Goal: Task Accomplishment & Management: Complete application form

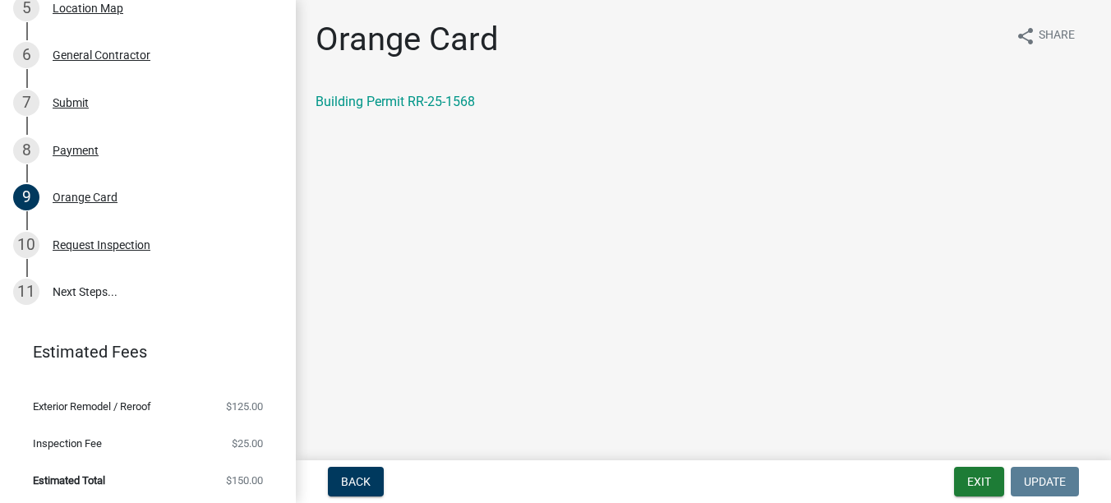
scroll to position [307, 0]
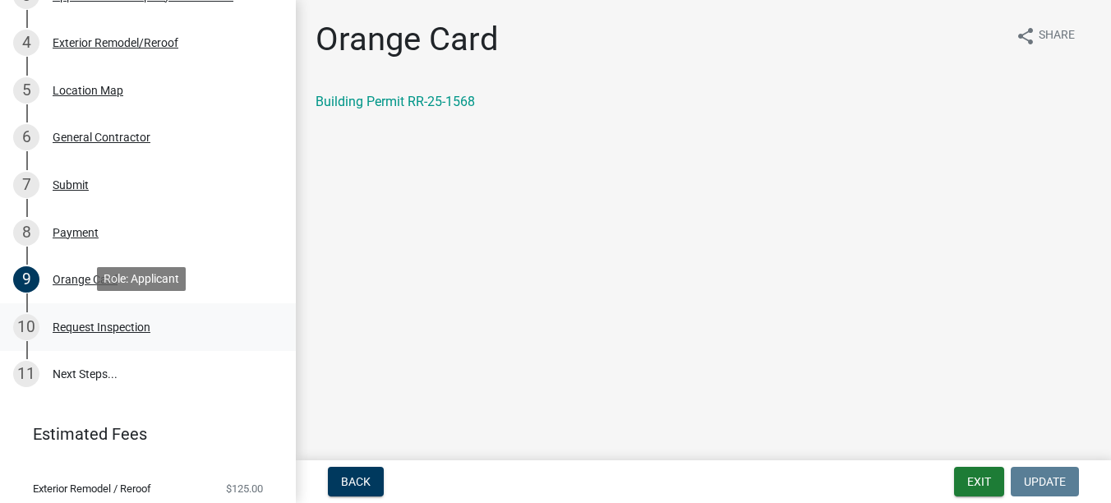
click at [101, 325] on div "Request Inspection" at bounding box center [102, 327] width 98 height 12
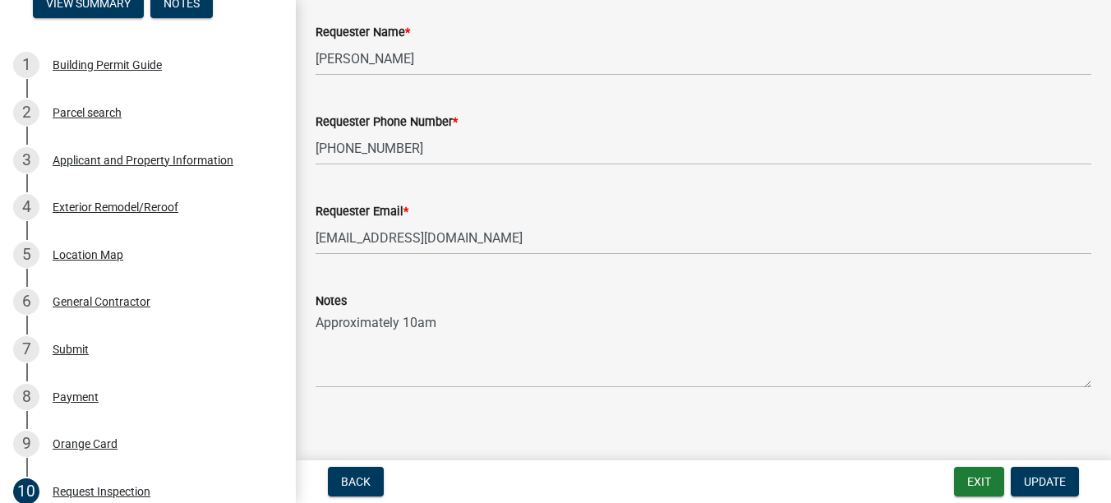
scroll to position [1094, 0]
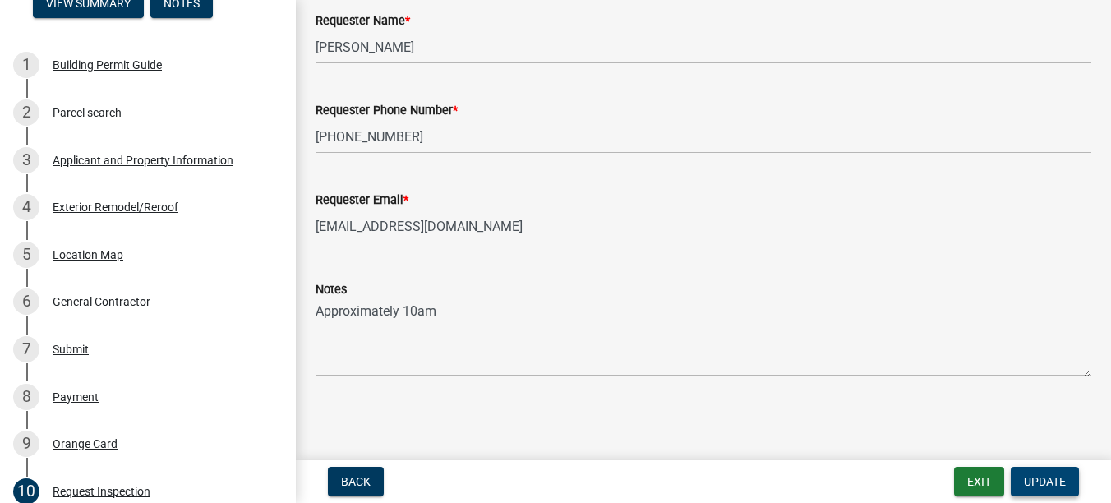
click at [1032, 481] on span "Update" at bounding box center [1045, 481] width 42 height 13
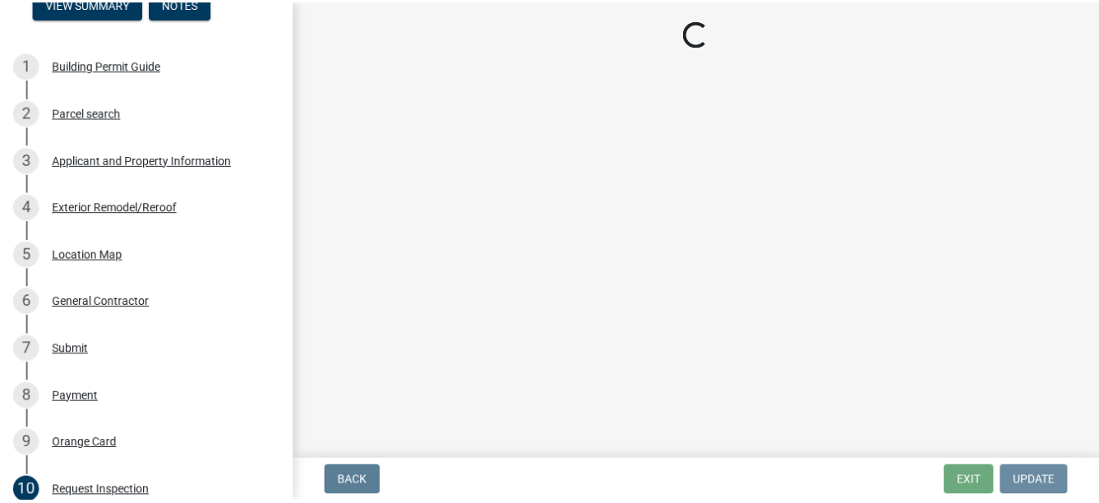
scroll to position [0, 0]
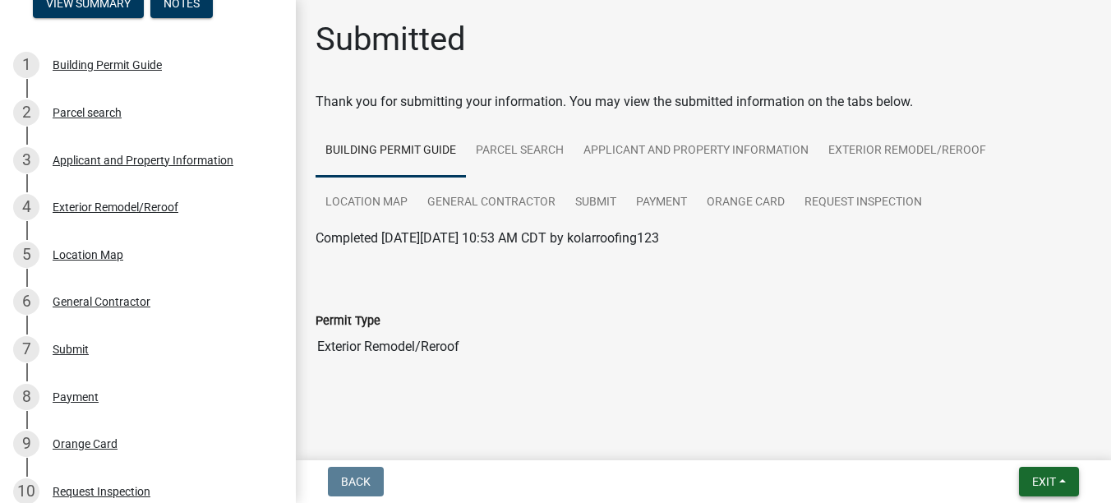
click at [1049, 488] on span "Exit" at bounding box center [1044, 481] width 24 height 13
click at [1012, 443] on button "Save & Exit" at bounding box center [1012, 438] width 131 height 39
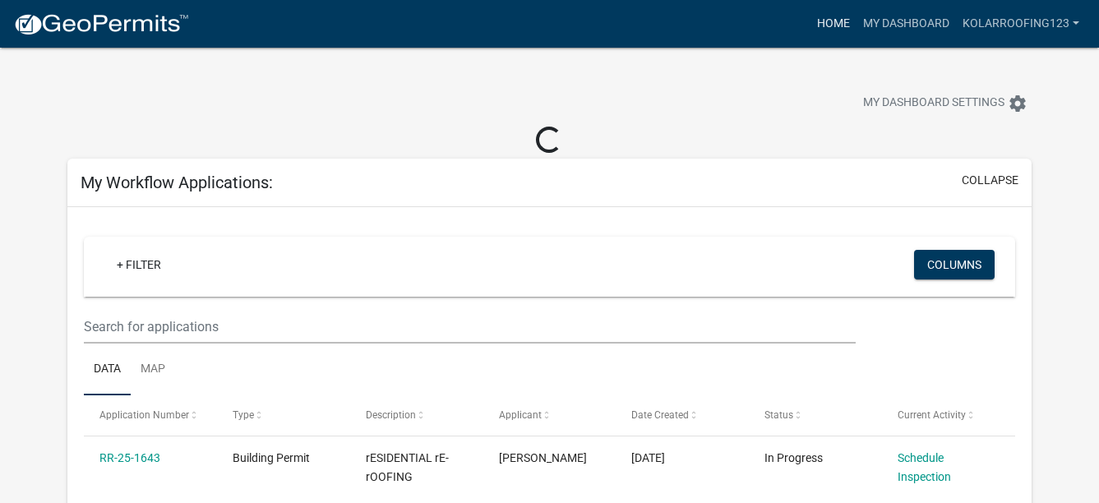
click at [841, 22] on link "Home" at bounding box center [833, 23] width 46 height 31
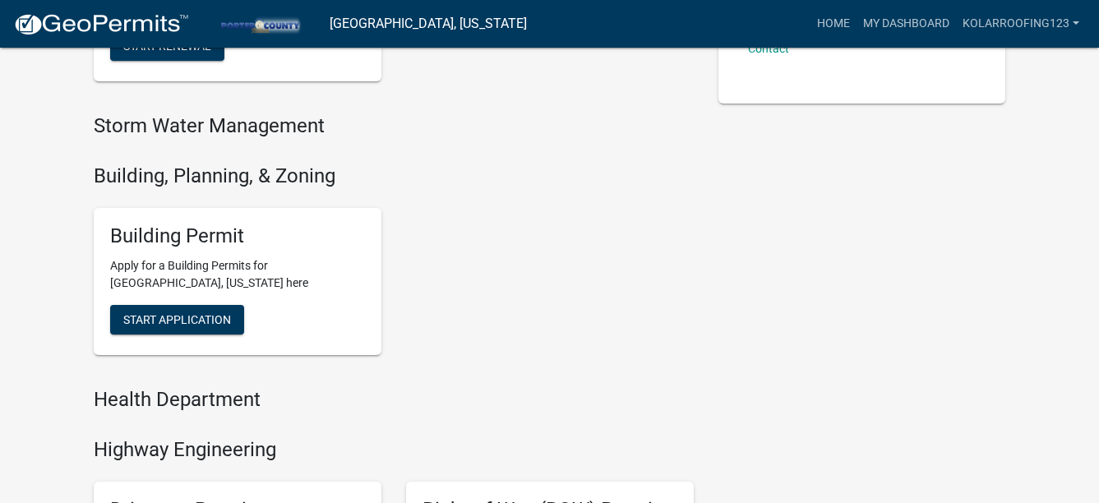
scroll to position [493, 0]
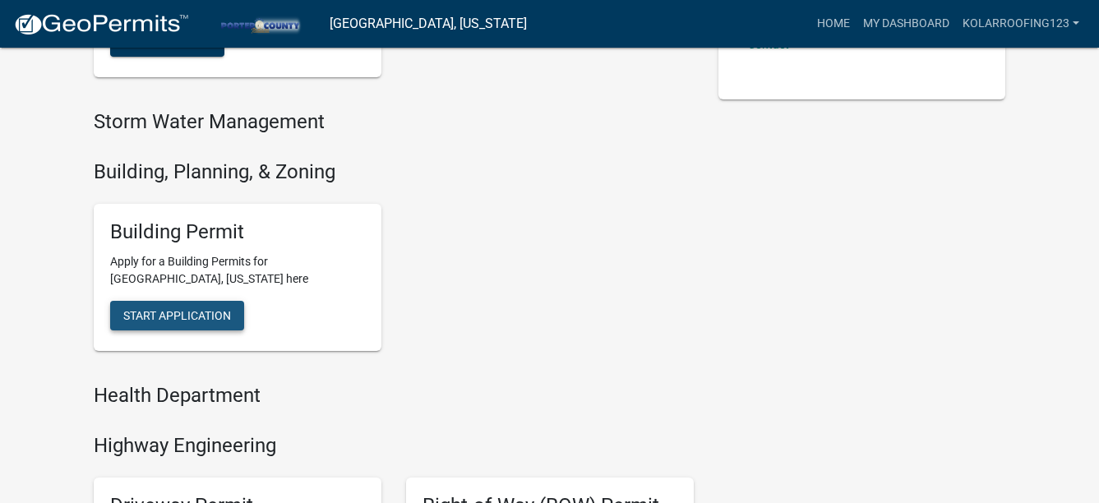
click at [218, 309] on span "Start Application" at bounding box center [177, 315] width 108 height 13
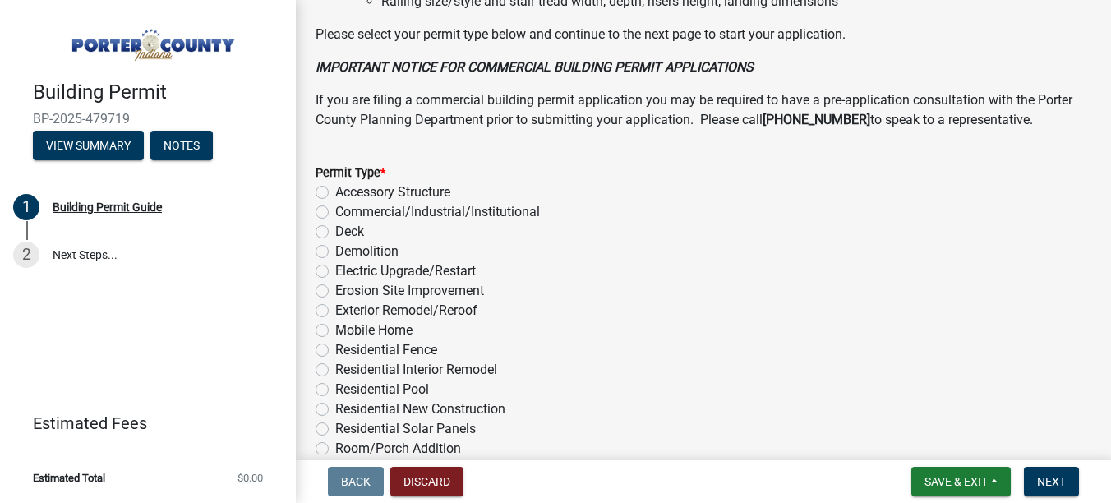
scroll to position [1397, 0]
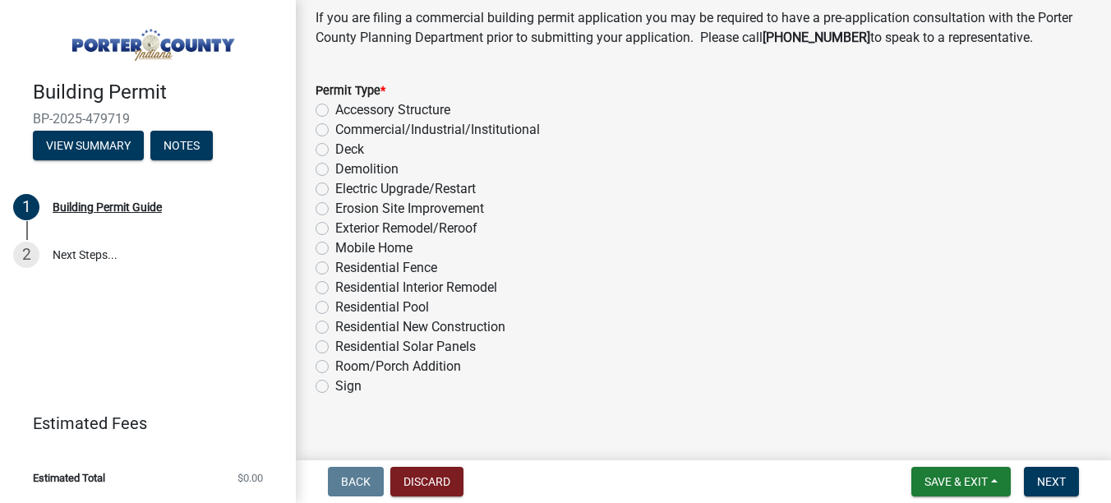
click at [378, 230] on label "Exterior Remodel/Reroof" at bounding box center [406, 229] width 142 height 20
click at [346, 229] on input "Exterior Remodel/Reroof" at bounding box center [340, 224] width 11 height 11
radio input "true"
click at [1041, 482] on span "Next" at bounding box center [1051, 481] width 29 height 13
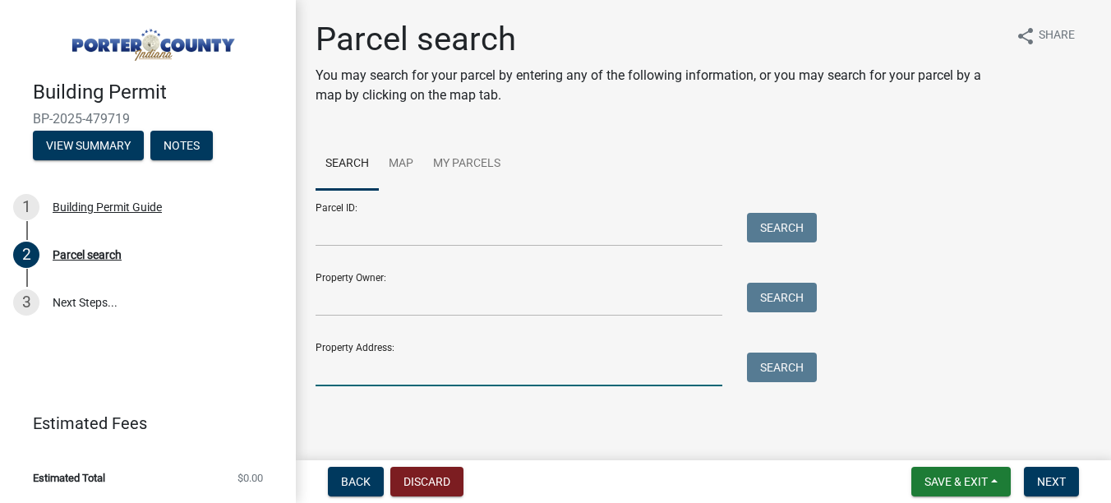
click at [422, 365] on input "Property Address:" at bounding box center [519, 370] width 407 height 34
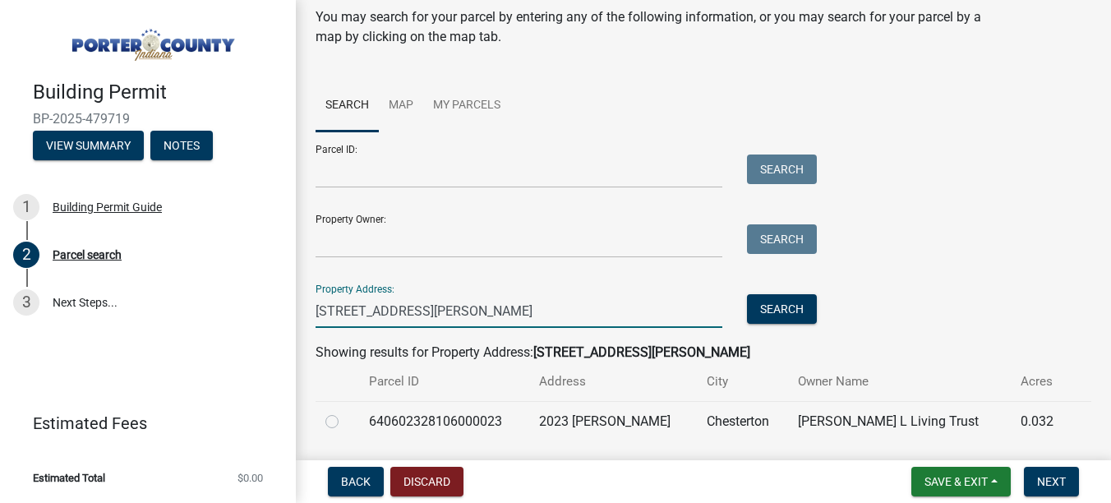
scroll to position [110, 0]
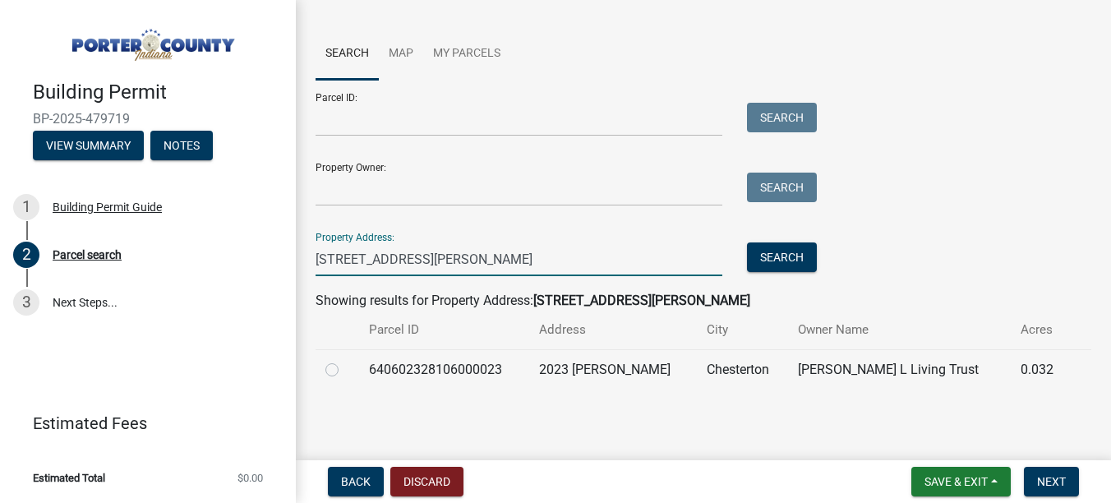
type input "[STREET_ADDRESS][PERSON_NAME]"
click at [359, 370] on td at bounding box center [338, 369] width 44 height 40
click at [342, 372] on div at bounding box center [337, 370] width 24 height 20
click at [345, 360] on label at bounding box center [345, 360] width 0 height 0
click at [345, 371] on input "radio" at bounding box center [350, 365] width 11 height 11
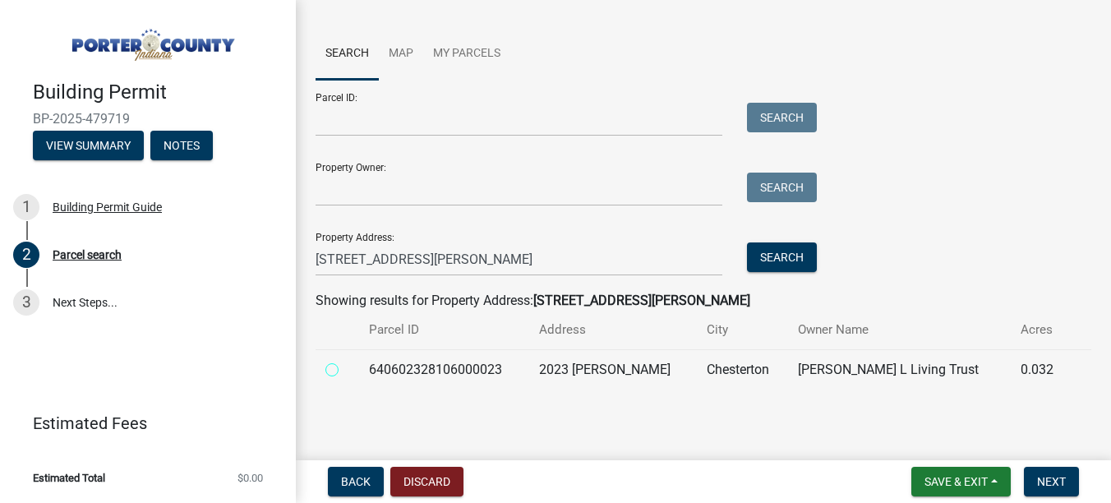
radio input "true"
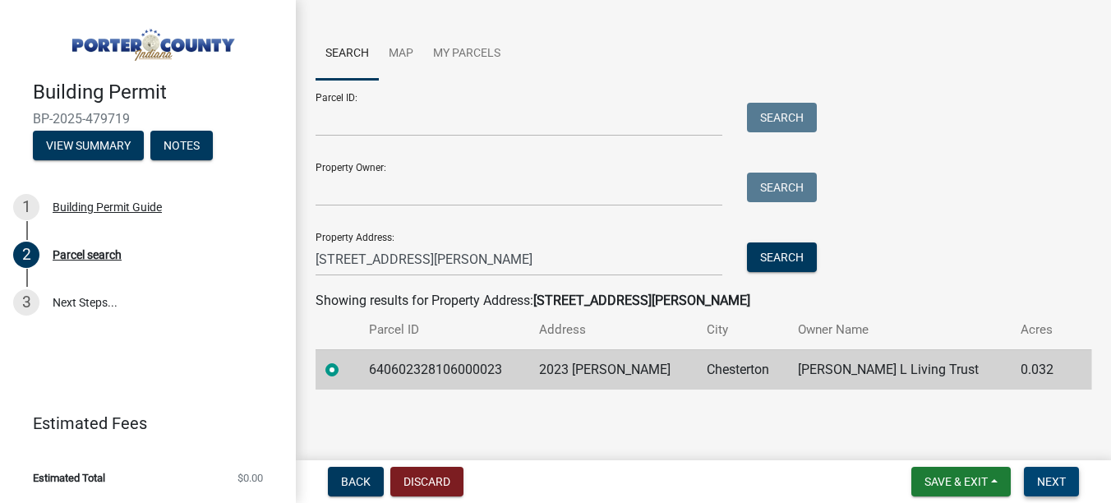
drag, startPoint x: 1024, startPoint y: 468, endPoint x: 1035, endPoint y: 471, distance: 11.2
click at [1025, 468] on button "Next" at bounding box center [1051, 482] width 55 height 30
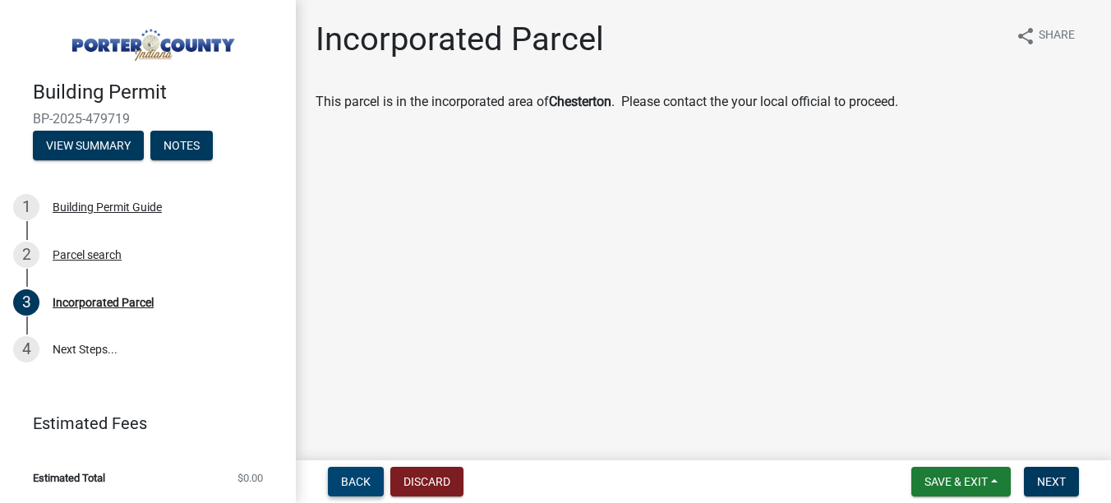
click at [375, 477] on button "Back" at bounding box center [356, 482] width 56 height 30
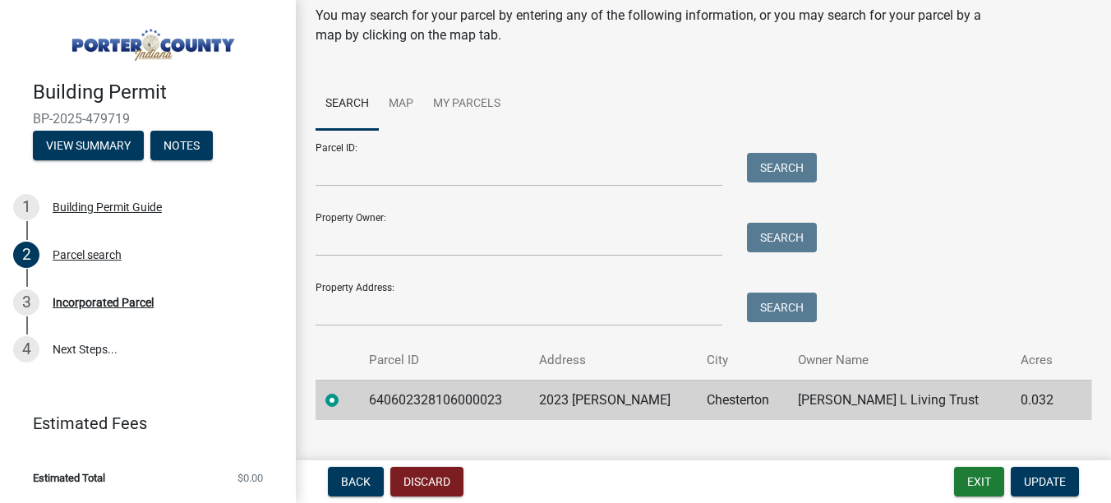
scroll to position [90, 0]
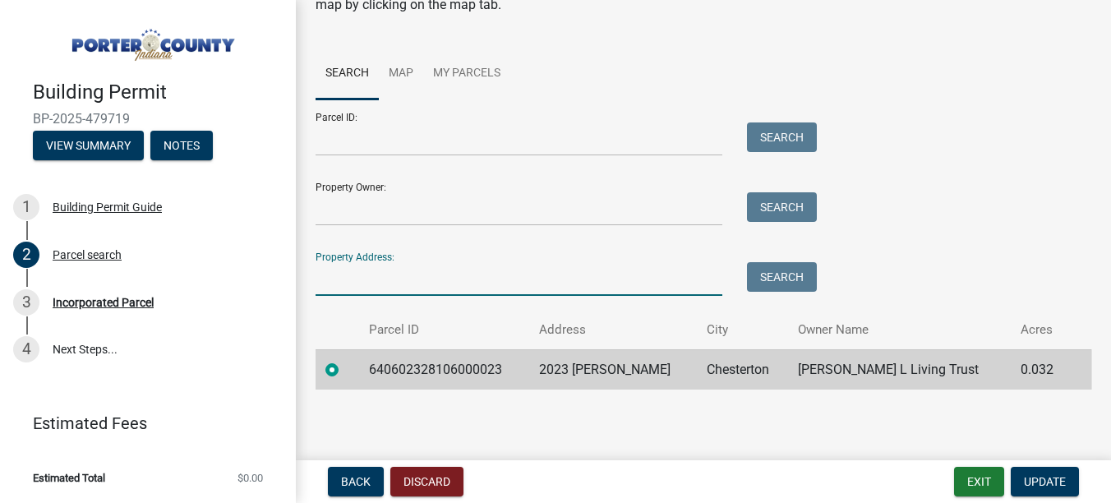
click at [447, 271] on input "Property Address:" at bounding box center [519, 279] width 407 height 34
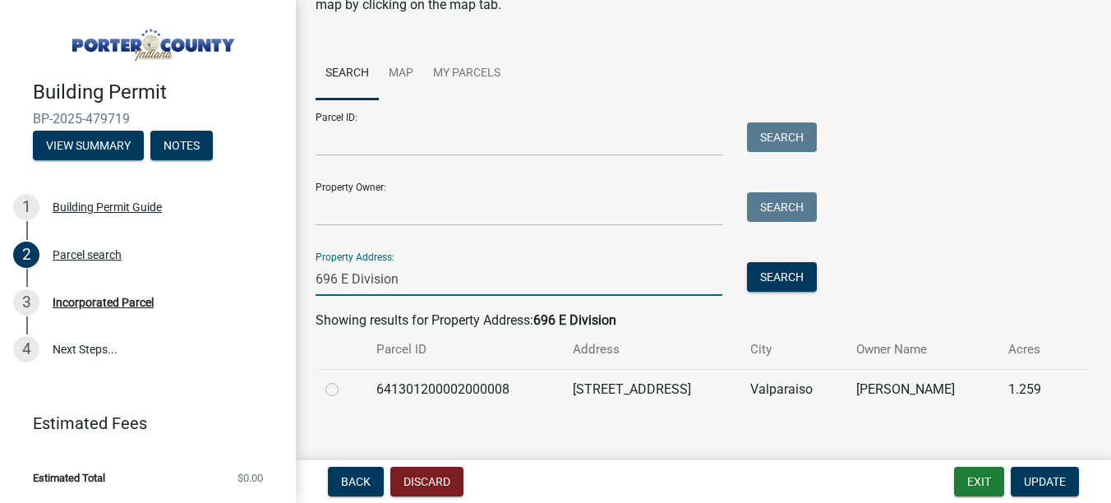
type input "696 E Division"
click at [549, 391] on td "641301200002000008" at bounding box center [465, 389] width 196 height 40
drag, startPoint x: 325, startPoint y: 389, endPoint x: 334, endPoint y: 393, distance: 9.9
click at [325, 390] on td at bounding box center [341, 389] width 51 height 40
click at [345, 380] on label at bounding box center [345, 380] width 0 height 0
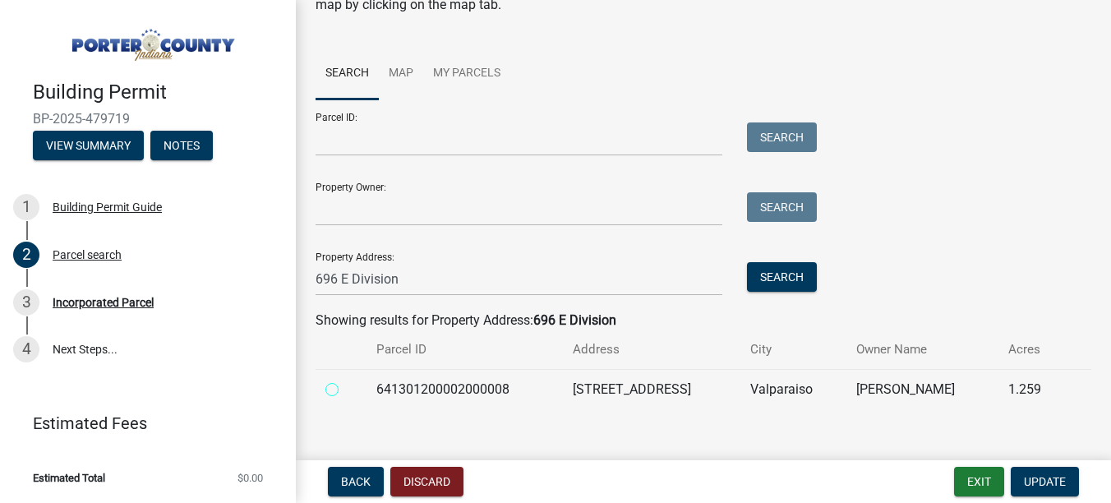
click at [345, 390] on input "radio" at bounding box center [350, 385] width 11 height 11
radio input "true"
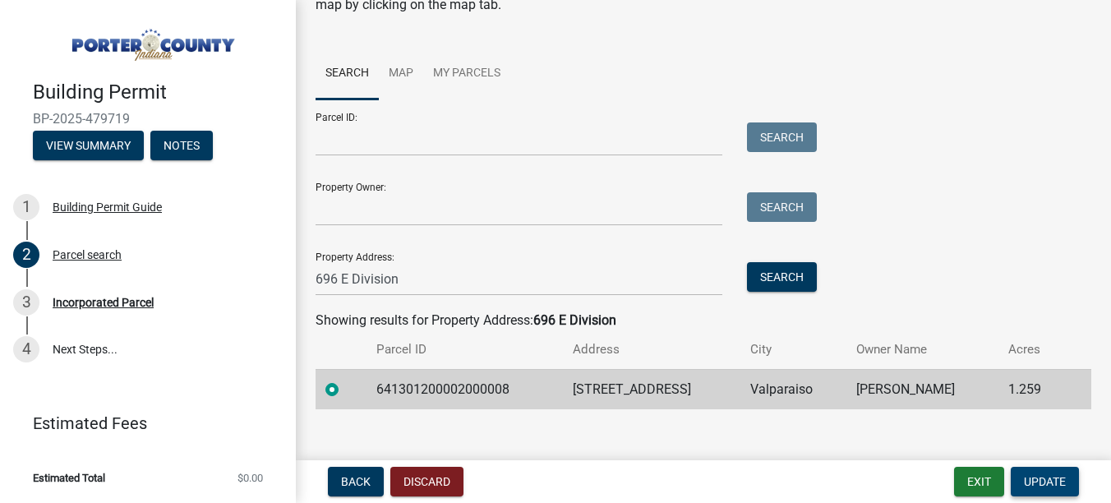
click at [1058, 487] on span "Update" at bounding box center [1045, 481] width 42 height 13
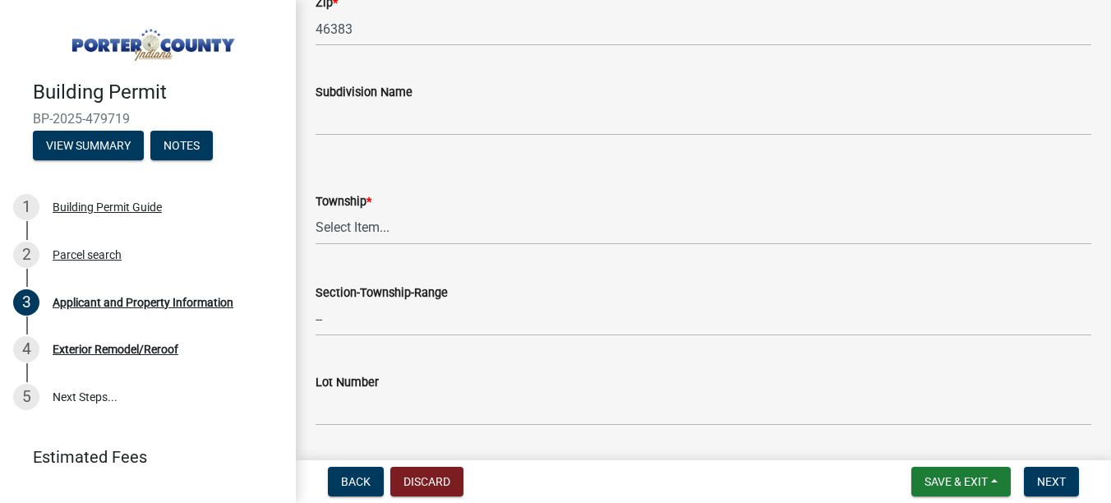
scroll to position [657, 0]
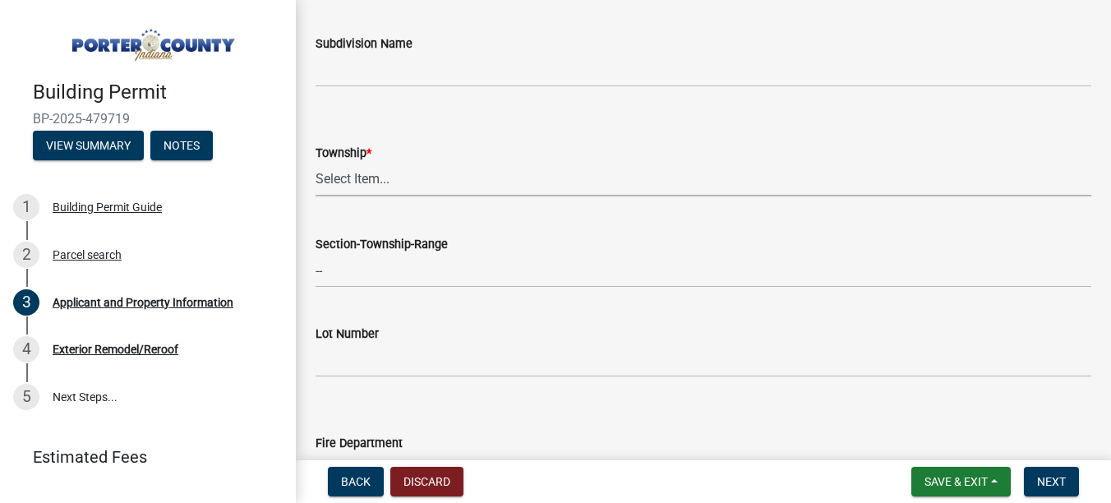
click at [380, 182] on select "Select Item... [PERSON_NAME][GEOGRAPHIC_DATA] [PERSON_NAME][GEOGRAPHIC_DATA] [G…" at bounding box center [704, 180] width 776 height 34
click at [316, 163] on select "Select Item... [PERSON_NAME][GEOGRAPHIC_DATA] [PERSON_NAME][GEOGRAPHIC_DATA] [G…" at bounding box center [704, 180] width 776 height 34
select select "eebc071e-620a-4db8-83e9-cb6b194c67e9"
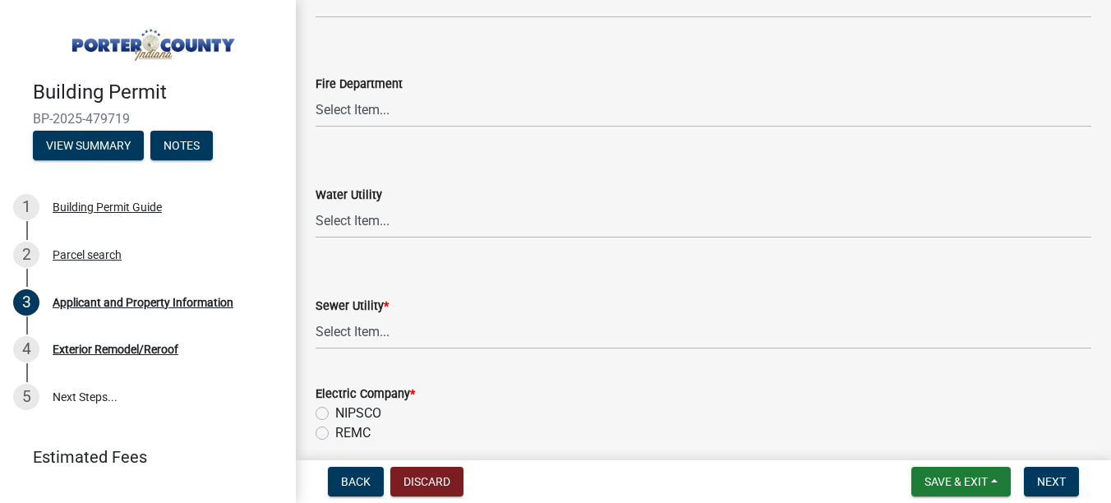
scroll to position [1068, 0]
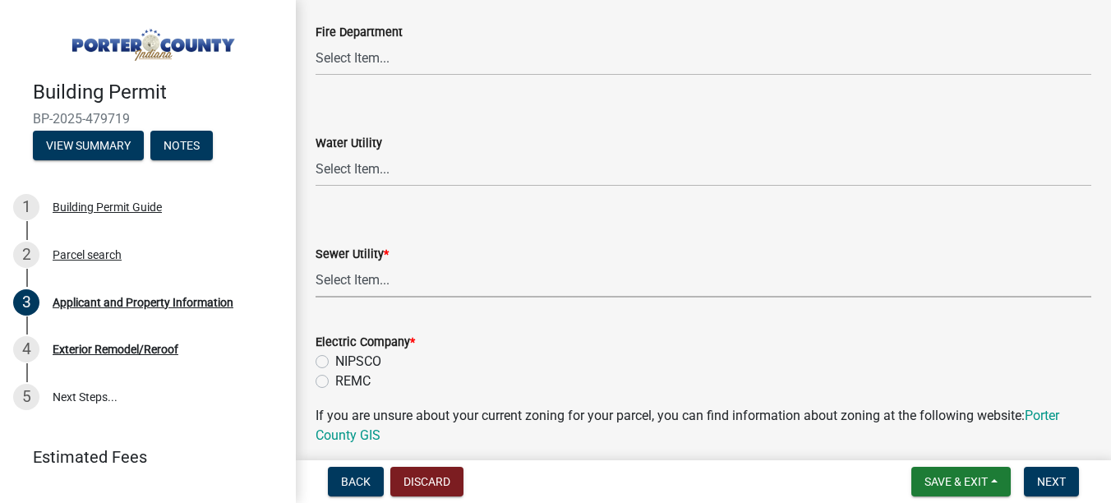
click at [351, 294] on select "Select Item... Aqua [US_STATE] Inc Damon Run Falling Waters Lake Eliza - LEACD …" at bounding box center [704, 281] width 776 height 34
click at [316, 264] on select "Select Item... Aqua [US_STATE] Inc Damon Run Falling Waters Lake Eliza - LEACD …" at bounding box center [704, 281] width 776 height 34
select select "01d57b5a-7eb0-4072-b175-354c87f771f4"
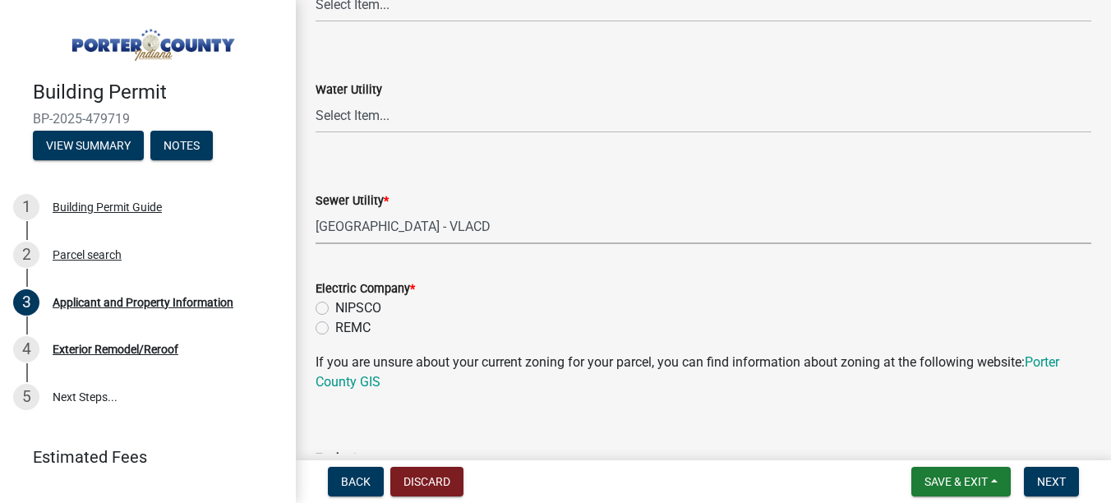
scroll to position [1150, 0]
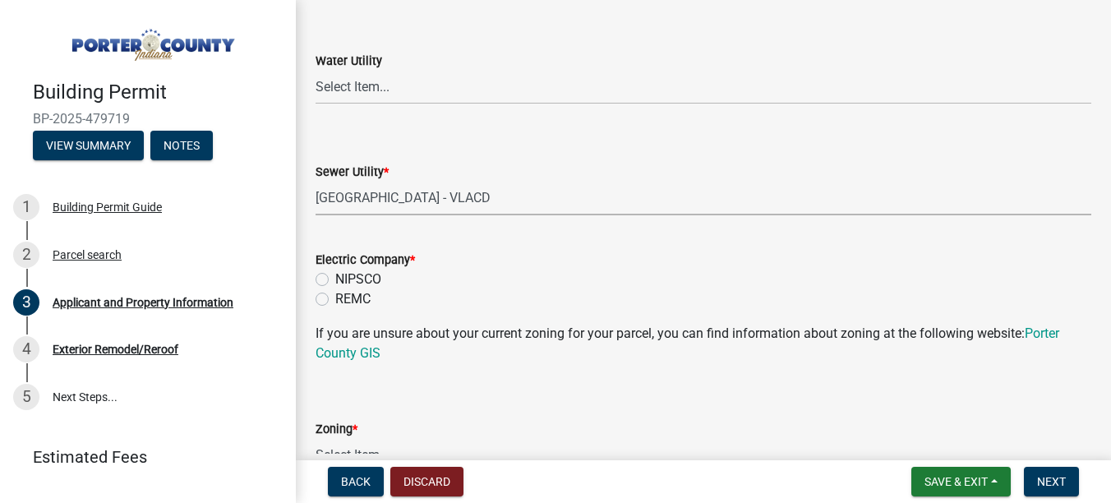
click at [335, 275] on label "NIPSCO" at bounding box center [358, 280] width 46 height 20
click at [335, 275] on input "NIPSCO" at bounding box center [340, 275] width 11 height 11
radio input "true"
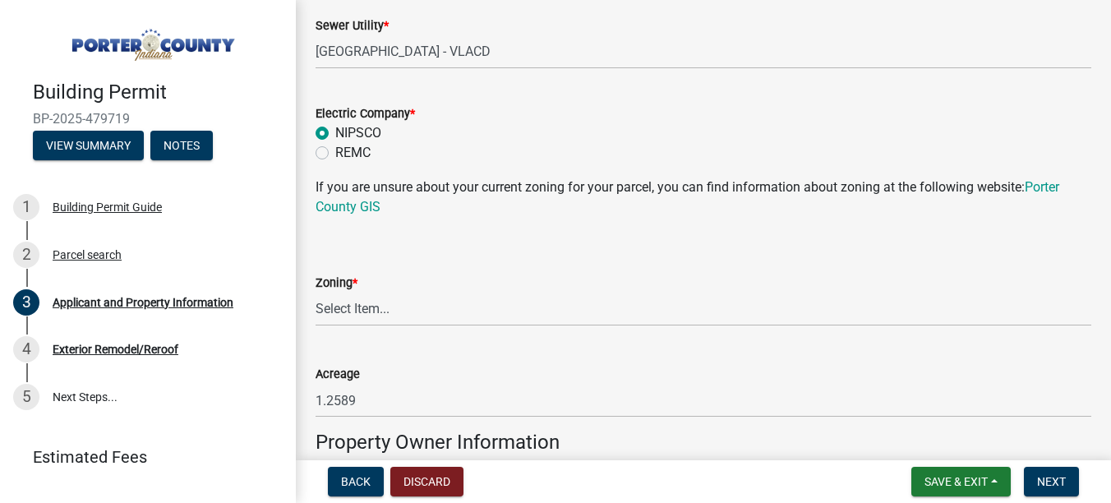
scroll to position [1315, 0]
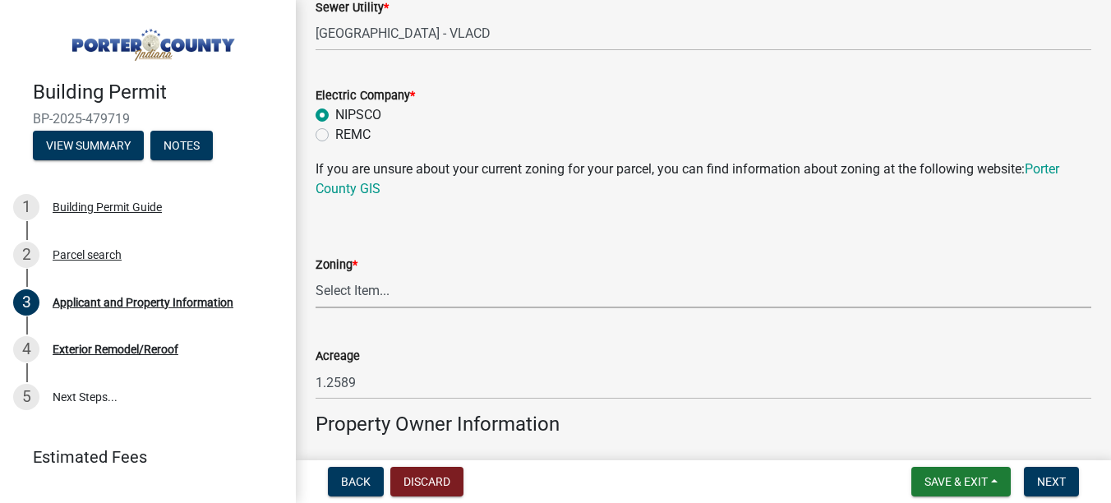
click at [331, 299] on select "Select Item... A1 A2 CH CM CN I1 I2 I3 IN MP OT P1 P2 PUD R1 R2 R3 R4 RL RR" at bounding box center [704, 291] width 776 height 34
click at [316, 274] on select "Select Item... A1 A2 CH CM CN I1 I2 I3 IN MP OT P1 P2 PUD R1 R2 R3 R4 RL RR" at bounding box center [704, 291] width 776 height 34
select select "92efe679-05f4-414a-9426-51627fba5de6"
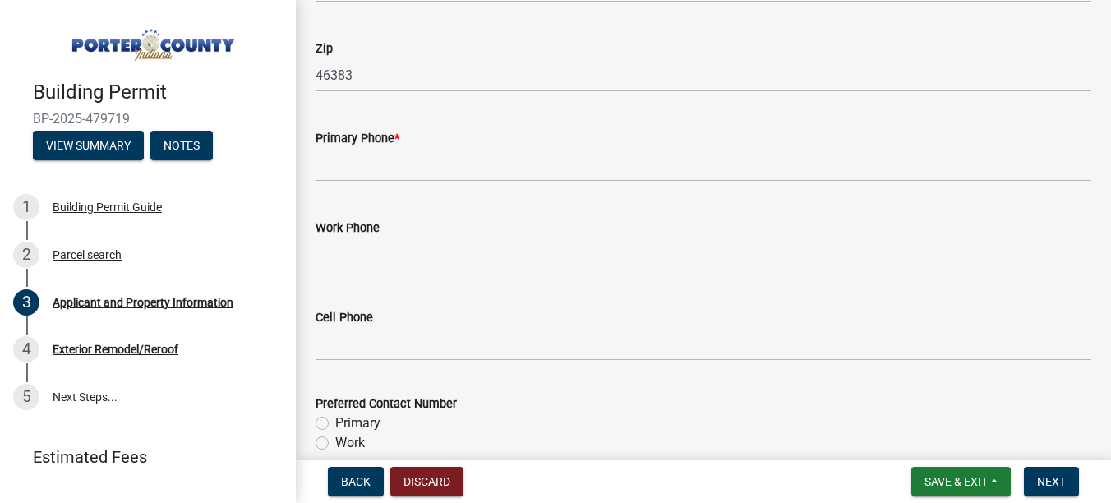
scroll to position [2137, 0]
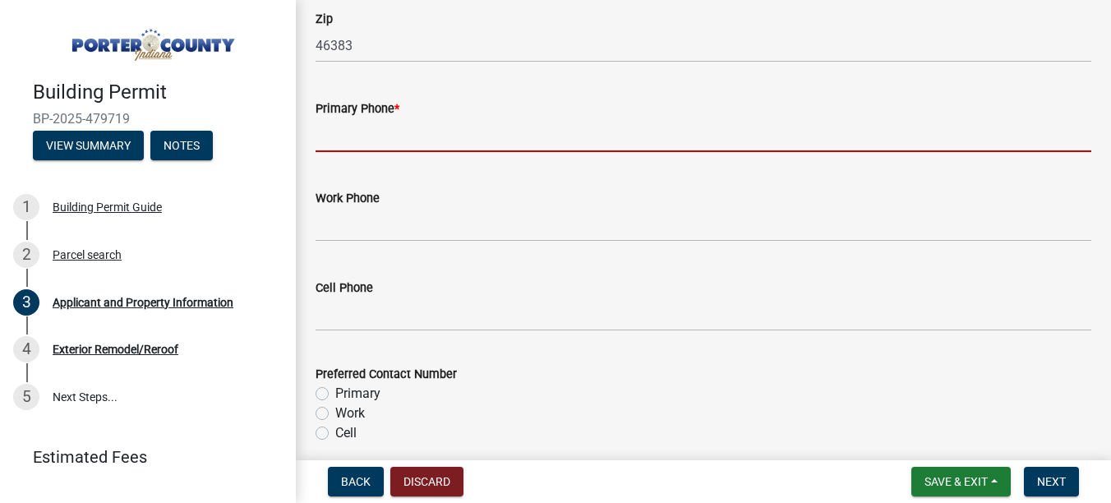
click at [365, 128] on input "Primary Phone *" at bounding box center [704, 135] width 776 height 34
paste input "[PHONE_NUMBER]"
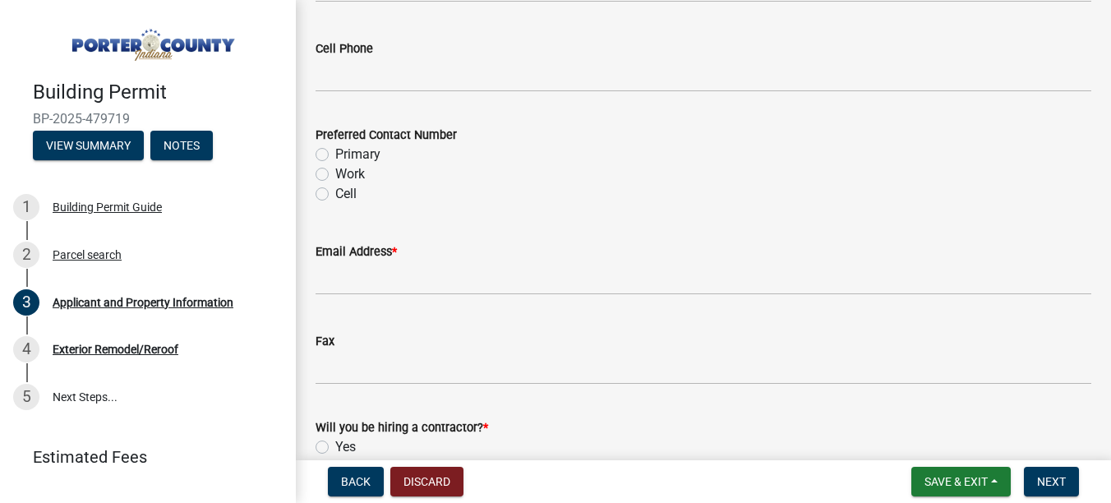
scroll to position [2383, 0]
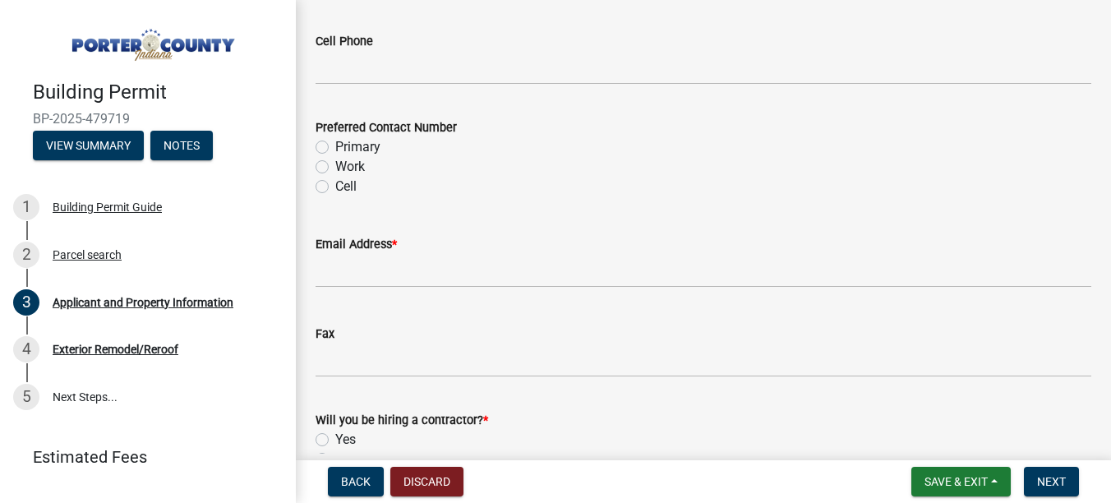
type input "[PHONE_NUMBER]"
click at [360, 144] on label "Primary" at bounding box center [357, 147] width 45 height 20
click at [346, 144] on input "Primary" at bounding box center [340, 142] width 11 height 11
radio input "true"
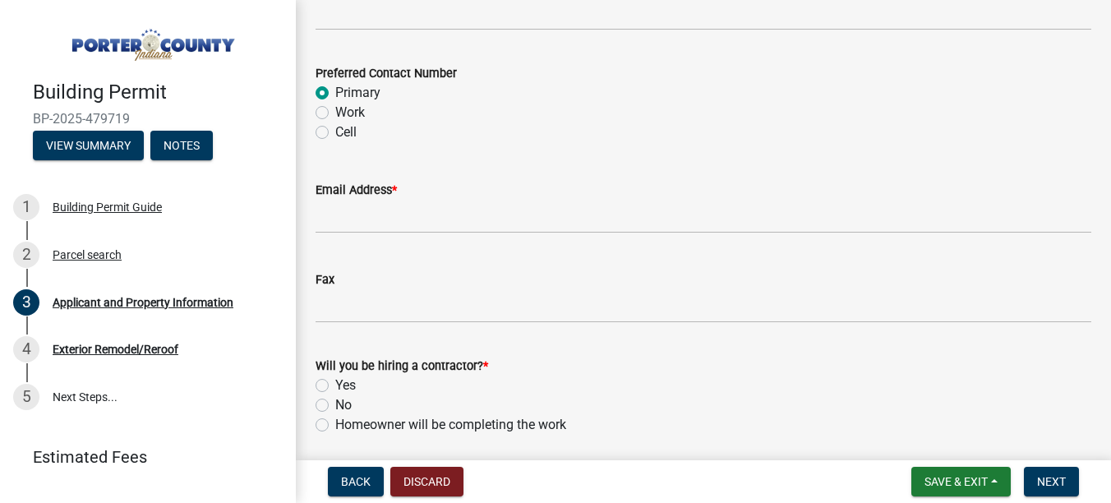
scroll to position [2465, 0]
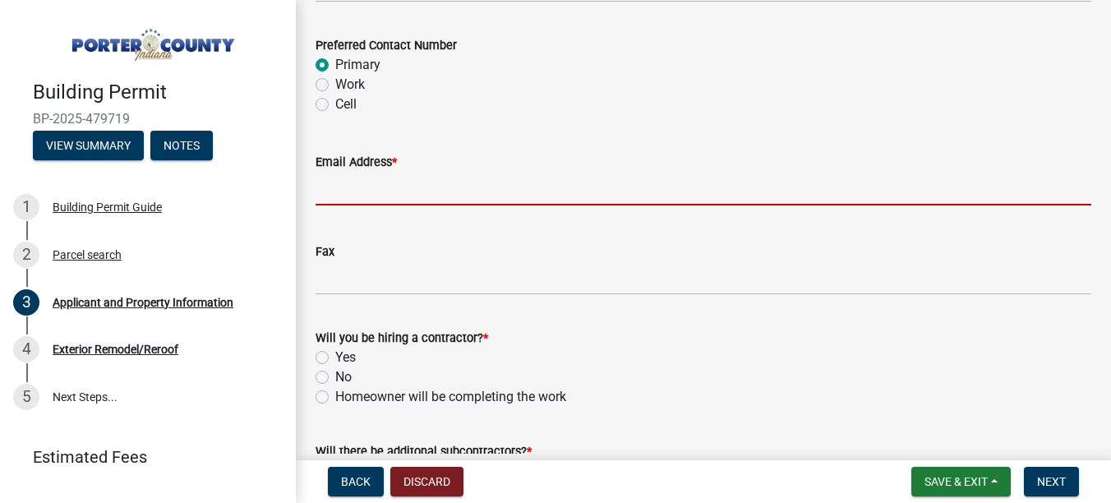
click at [375, 190] on input "Email Address *" at bounding box center [704, 189] width 776 height 34
paste input "[EMAIL_ADDRESS][DOMAIN_NAME]"
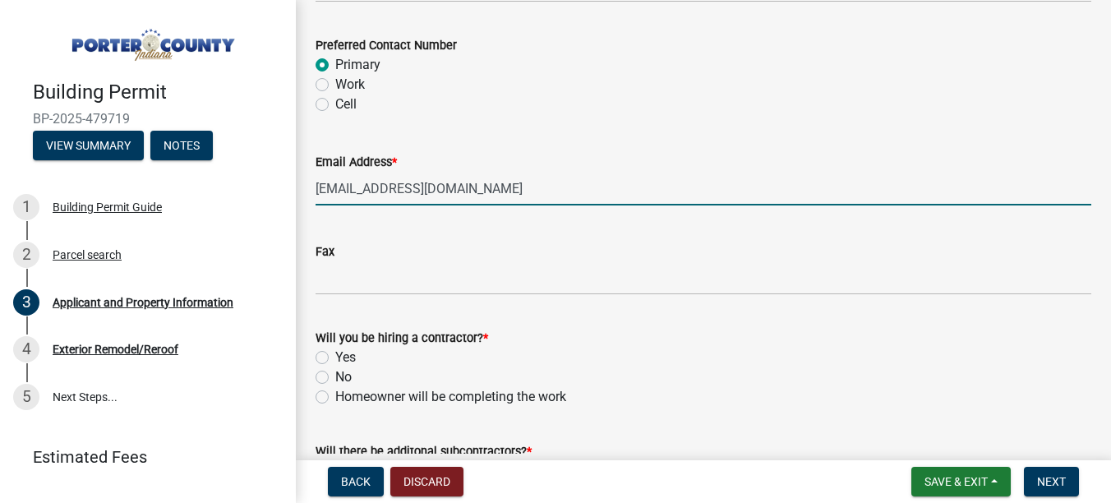
scroll to position [2591, 0]
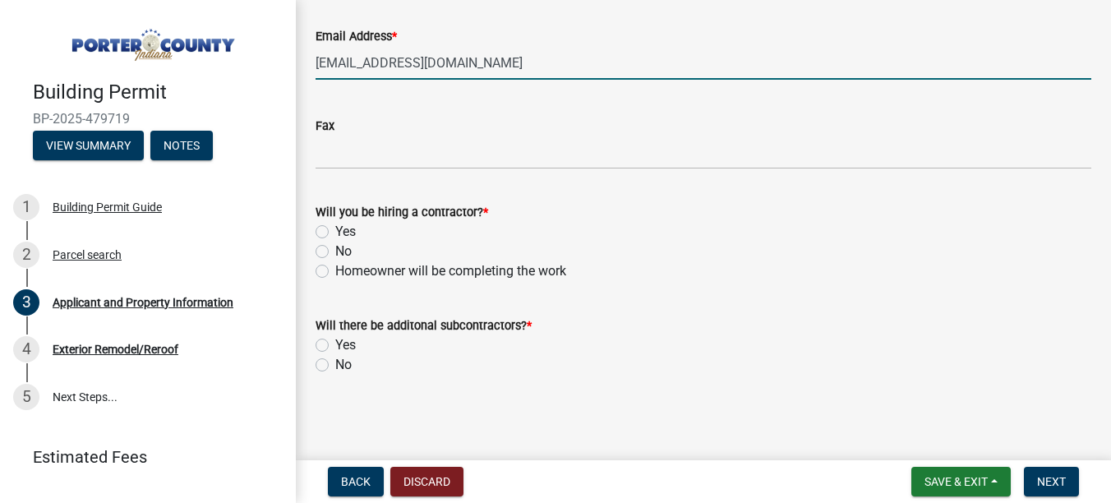
type input "[EMAIL_ADDRESS][DOMAIN_NAME]"
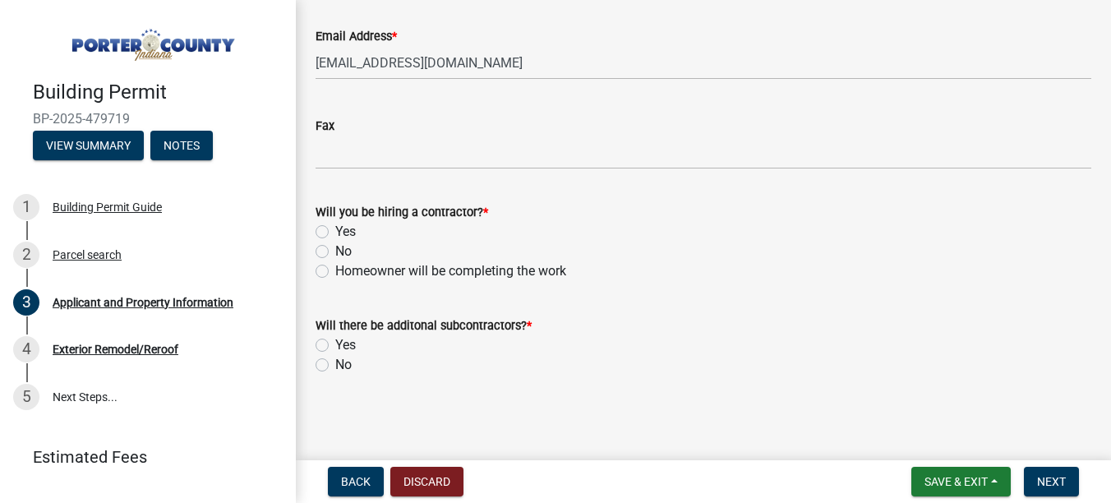
click at [335, 256] on label "No" at bounding box center [343, 252] width 16 height 20
click at [335, 252] on input "No" at bounding box center [340, 247] width 11 height 11
radio input "true"
click at [335, 232] on label "Yes" at bounding box center [345, 232] width 21 height 20
click at [335, 232] on input "Yes" at bounding box center [340, 227] width 11 height 11
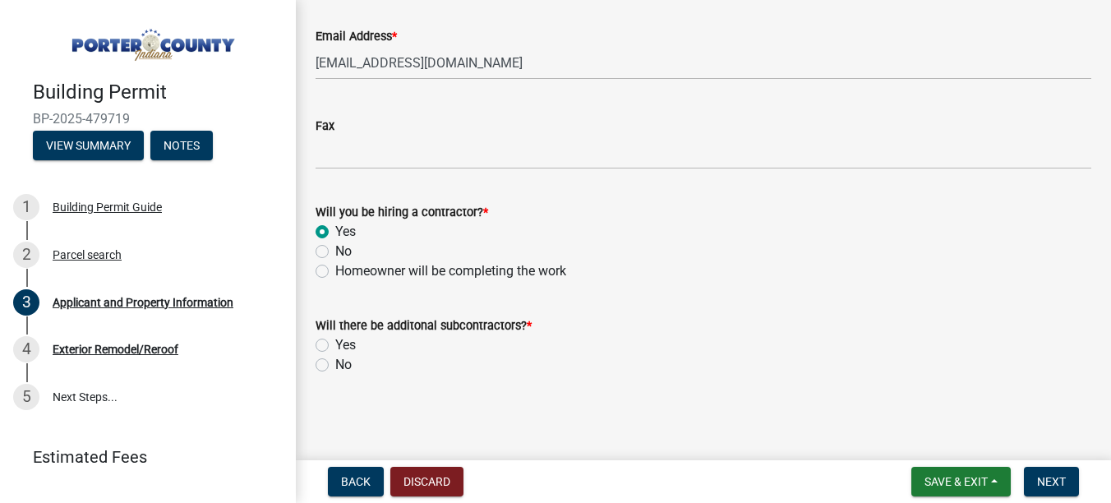
radio input "true"
click at [335, 363] on label "No" at bounding box center [343, 365] width 16 height 20
click at [335, 363] on input "No" at bounding box center [340, 360] width 11 height 11
radio input "true"
click at [1044, 485] on span "Next" at bounding box center [1051, 481] width 29 height 13
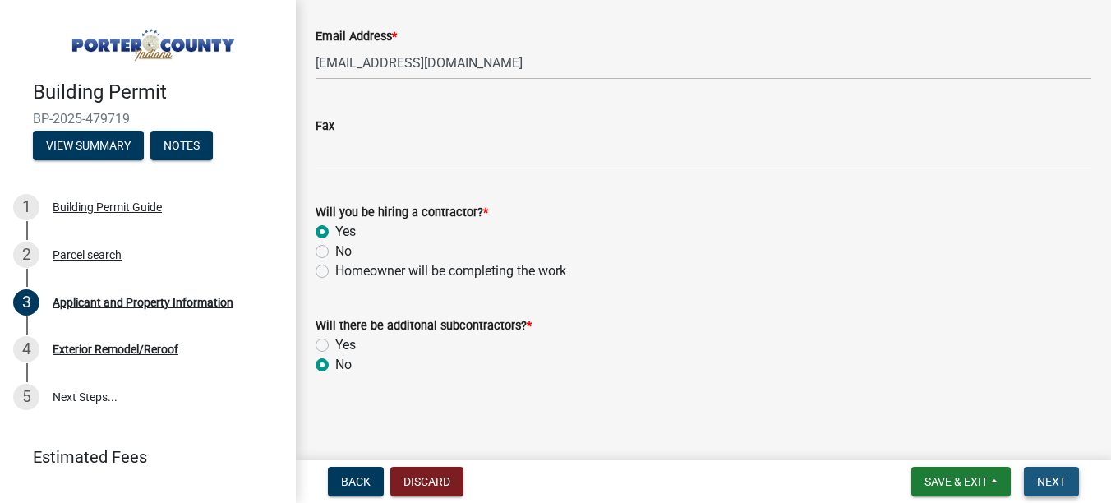
scroll to position [0, 0]
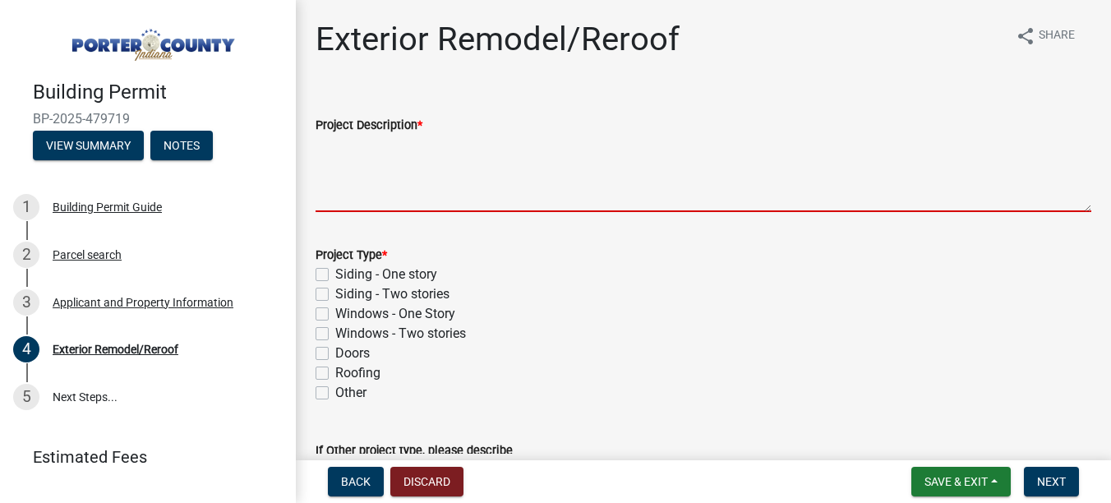
click at [358, 164] on textarea "Project Description *" at bounding box center [704, 173] width 776 height 77
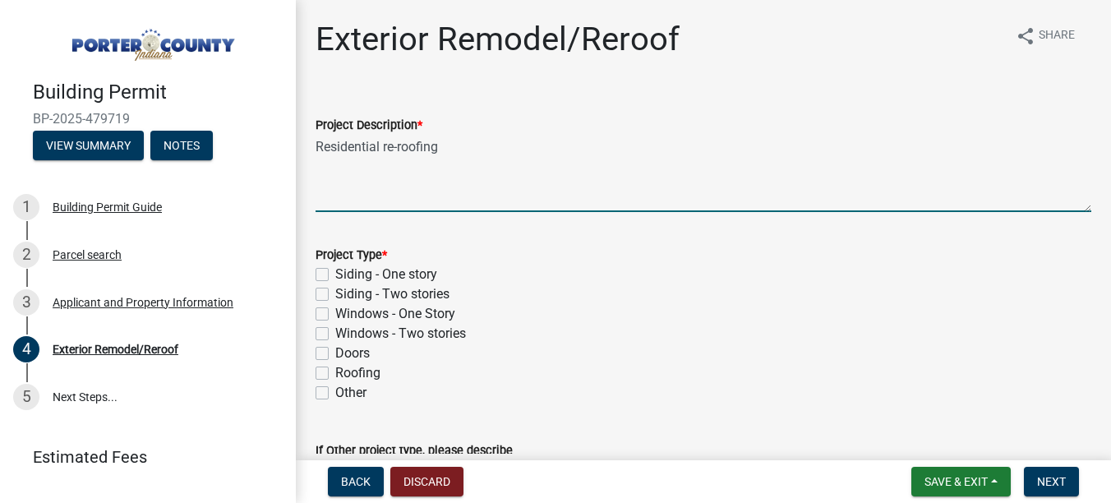
type textarea "Residential re-roofing"
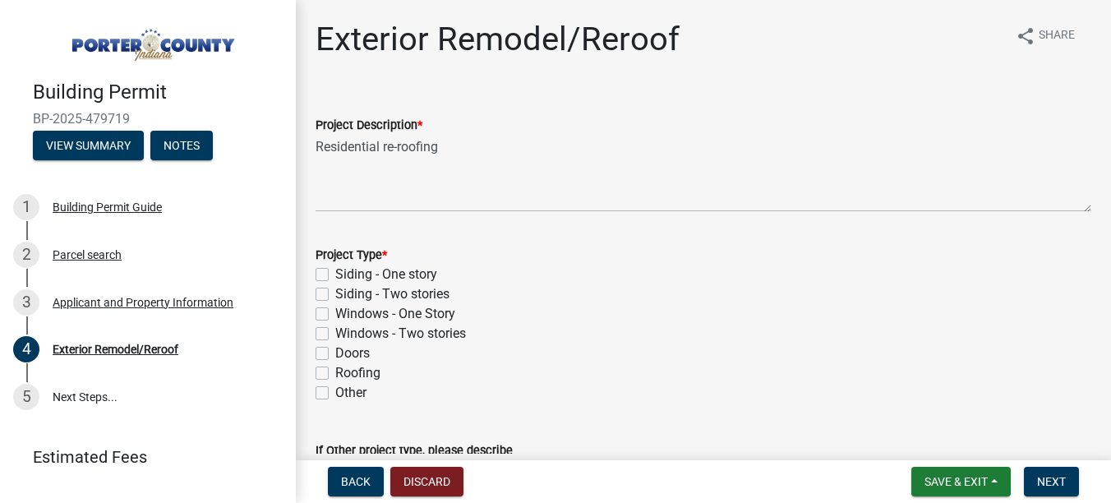
click at [357, 365] on label "Roofing" at bounding box center [357, 373] width 45 height 20
click at [346, 365] on input "Roofing" at bounding box center [340, 368] width 11 height 11
checkbox input "true"
checkbox input "false"
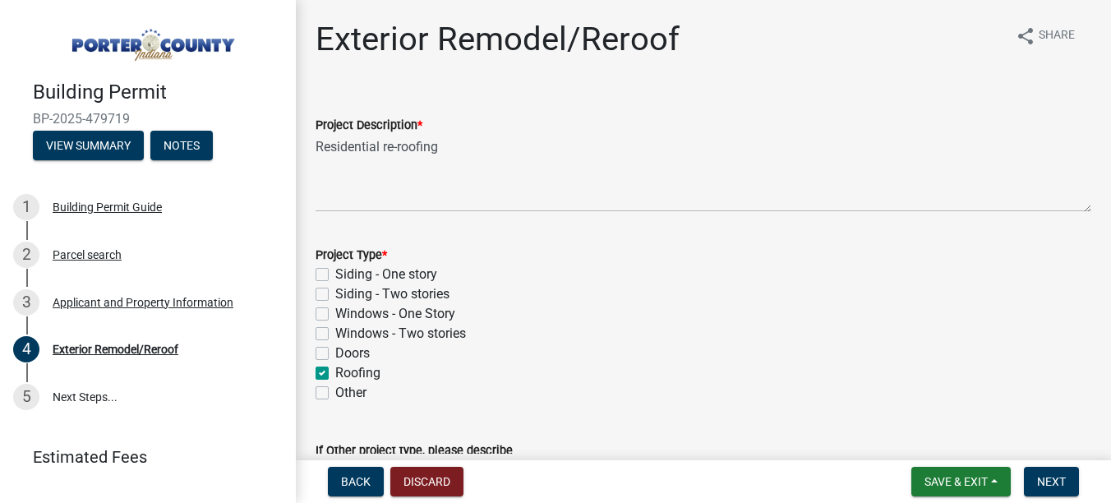
checkbox input "false"
checkbox input "true"
checkbox input "false"
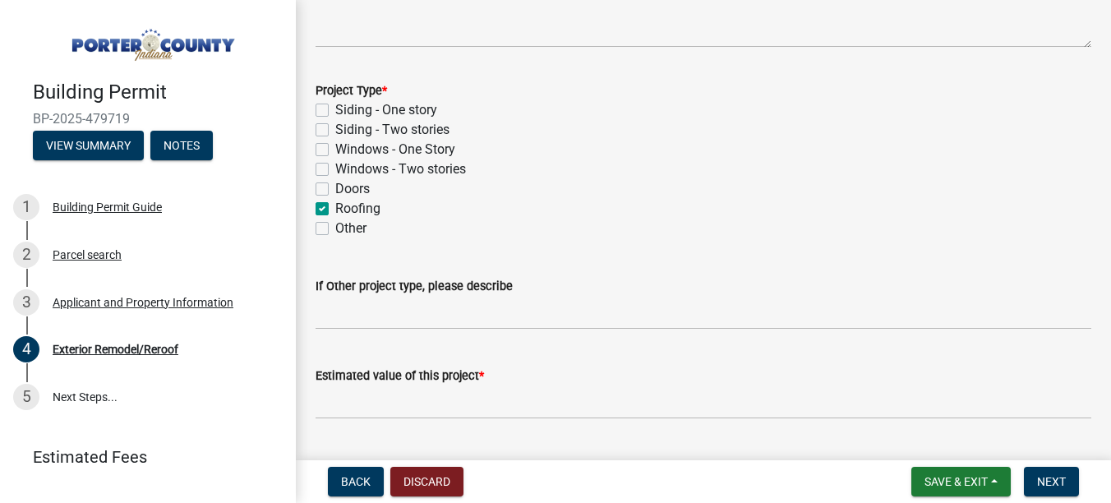
scroll to position [209, 0]
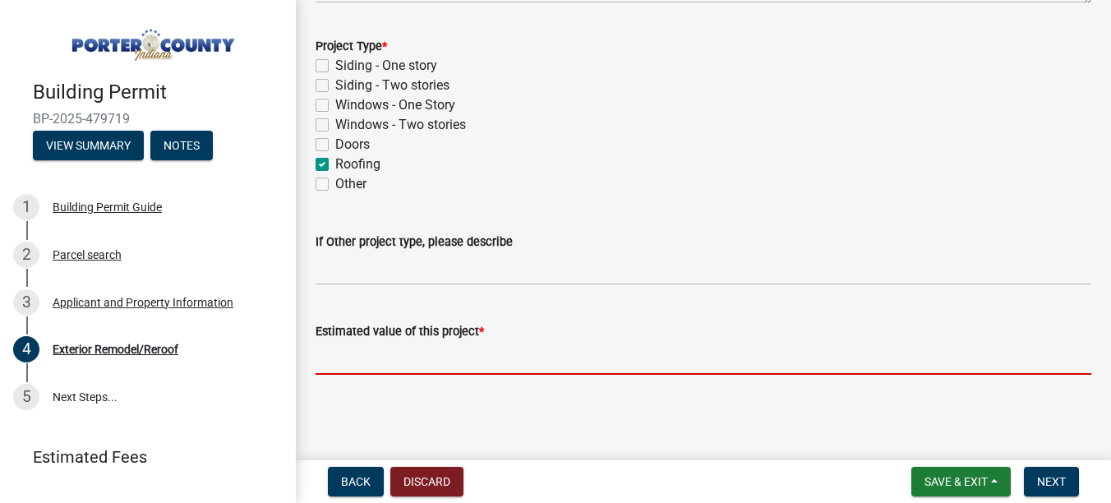
click at [424, 353] on input "text" at bounding box center [704, 358] width 776 height 34
paste input "$5,750.00"
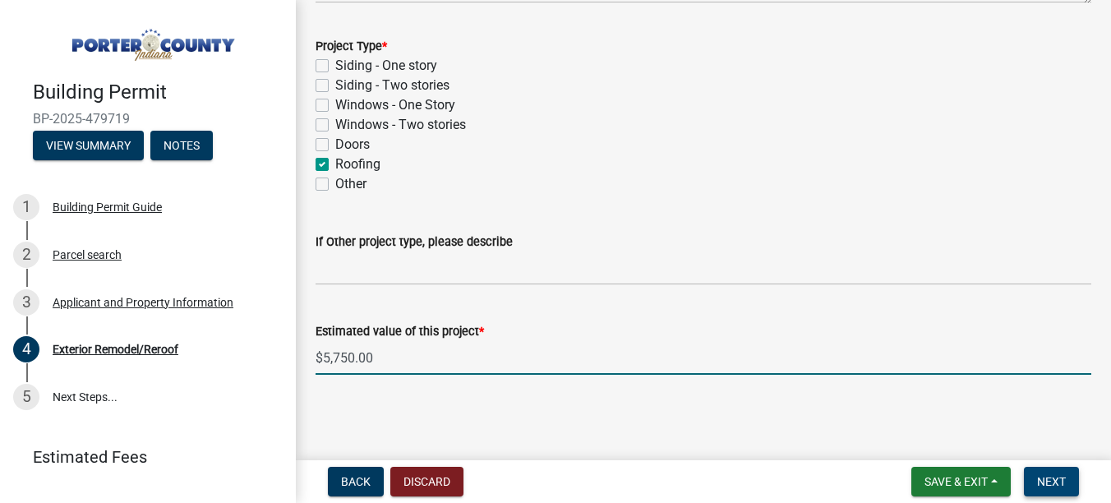
type input "5750"
click at [1039, 467] on button "Next" at bounding box center [1051, 482] width 55 height 30
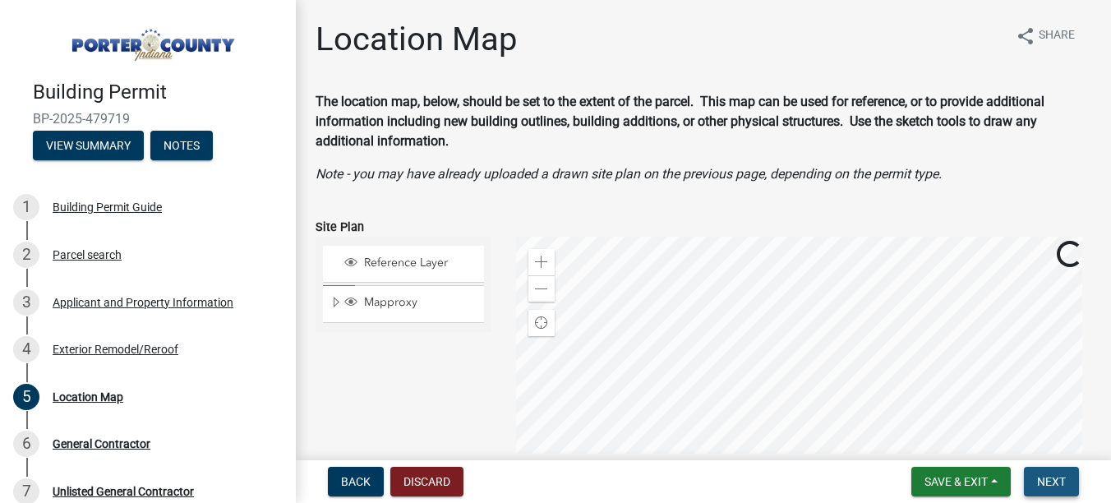
click at [1041, 482] on span "Next" at bounding box center [1051, 481] width 29 height 13
click at [1060, 485] on span "Next" at bounding box center [1051, 481] width 29 height 13
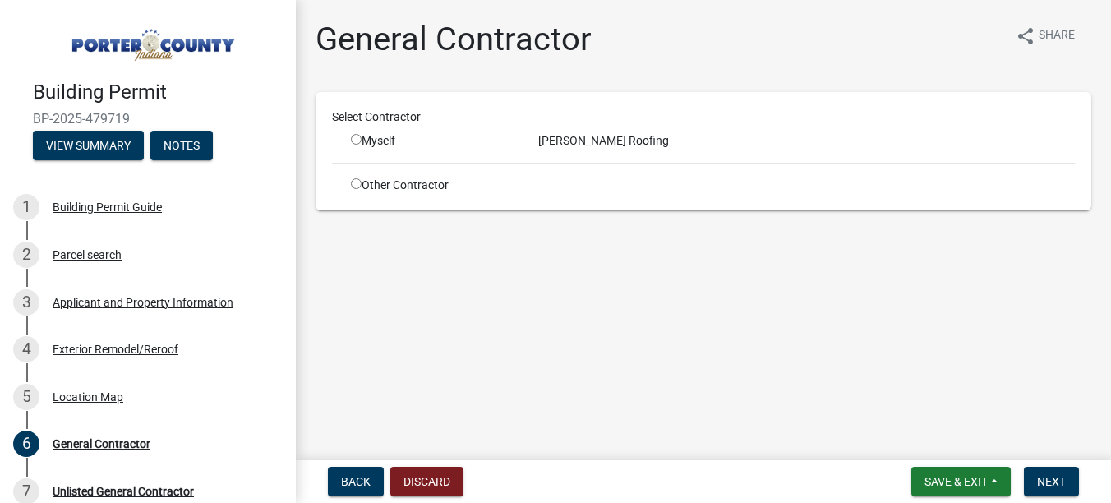
click at [357, 137] on input "radio" at bounding box center [356, 139] width 11 height 11
radio input "true"
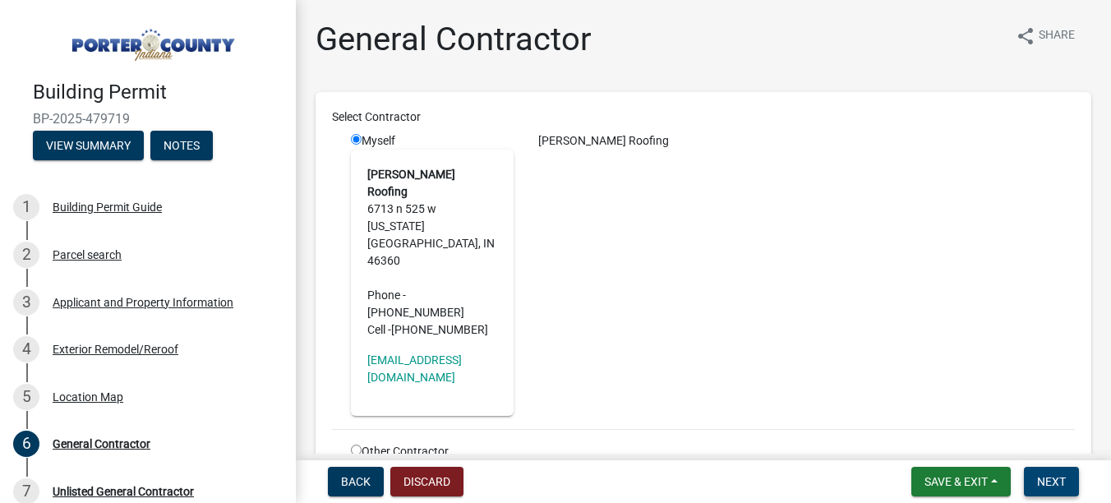
click at [1046, 475] on span "Next" at bounding box center [1051, 481] width 29 height 13
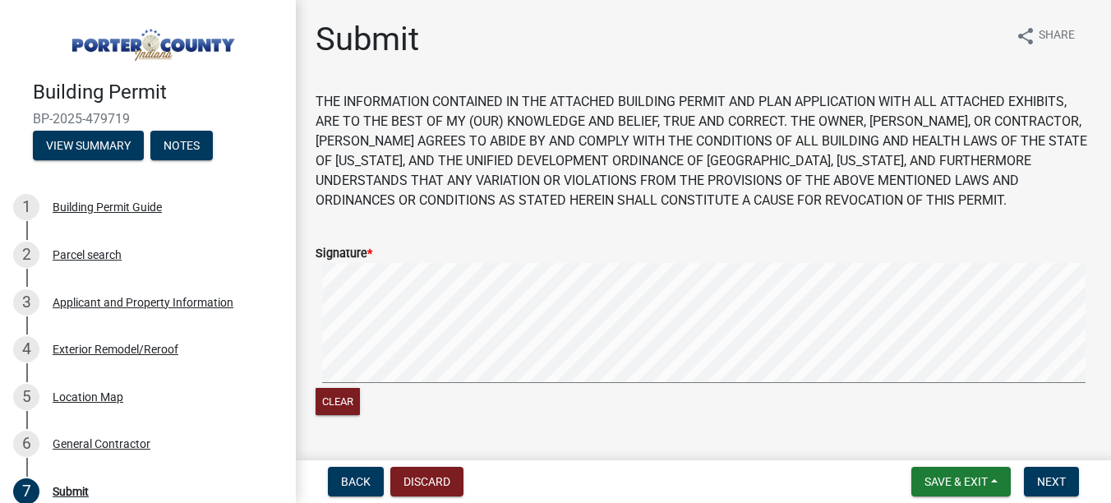
click at [405, 394] on div "Clear" at bounding box center [704, 341] width 776 height 156
click at [1030, 473] on button "Next" at bounding box center [1051, 482] width 55 height 30
click at [1039, 488] on span "Next" at bounding box center [1051, 481] width 29 height 13
click at [1060, 485] on span "Next" at bounding box center [1051, 481] width 29 height 13
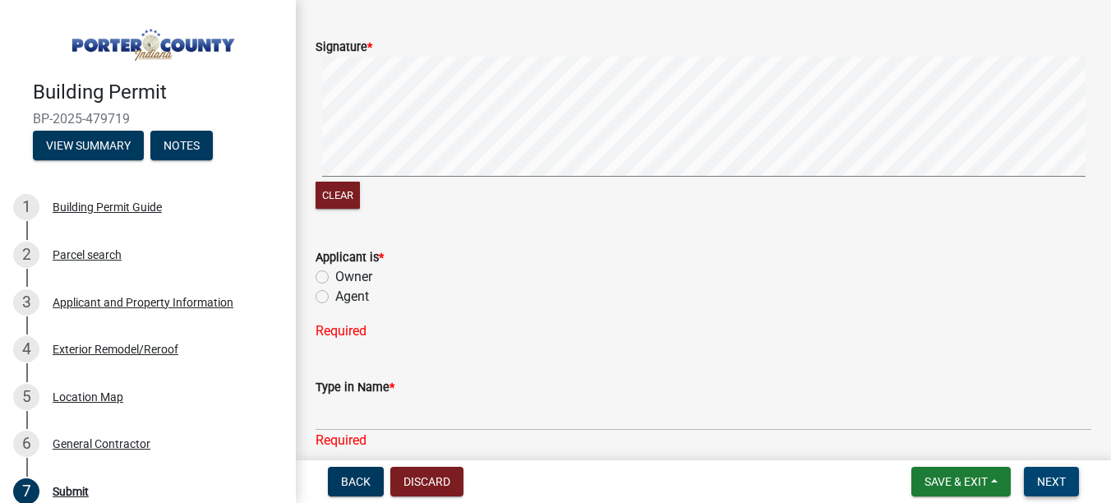
scroll to position [247, 0]
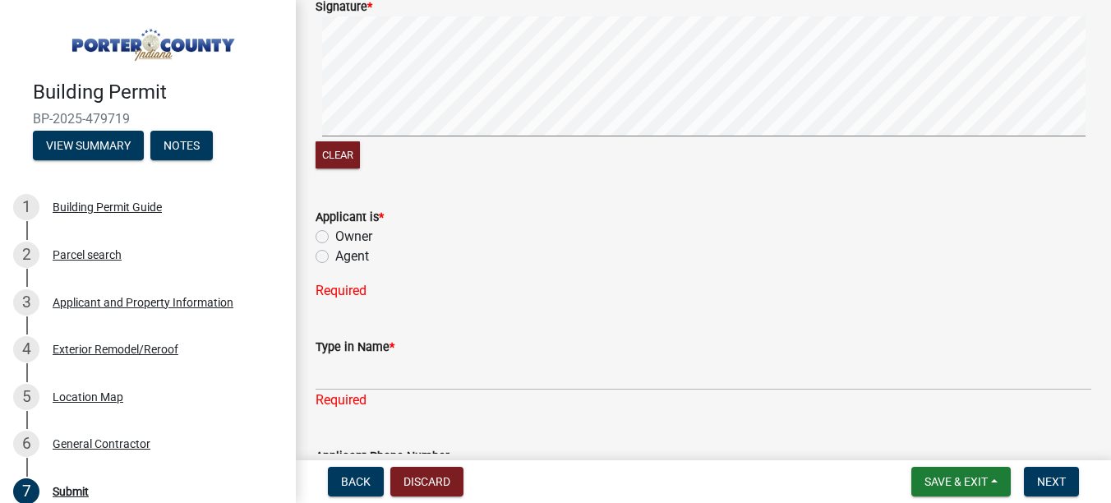
click at [335, 255] on label "Agent" at bounding box center [352, 257] width 34 height 20
click at [335, 255] on input "Agent" at bounding box center [340, 252] width 11 height 11
radio input "true"
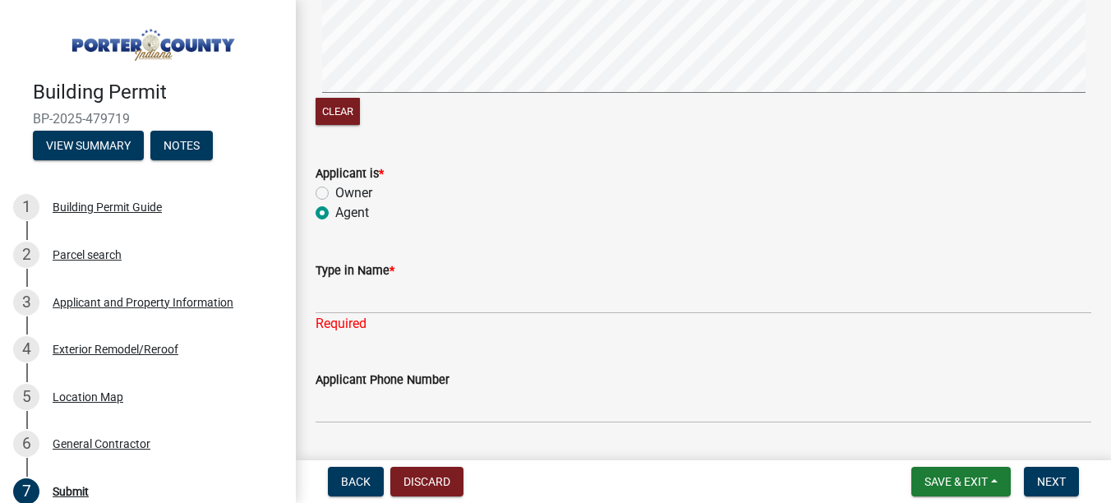
scroll to position [329, 0]
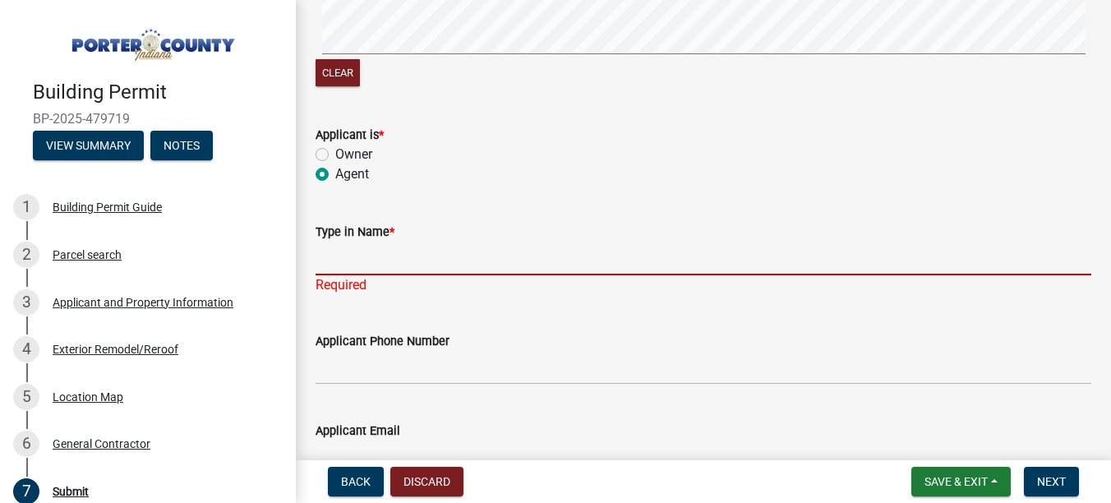
click at [357, 253] on input "Type in Name *" at bounding box center [704, 259] width 776 height 34
type input "[PERSON_NAME] Roofing LLC"
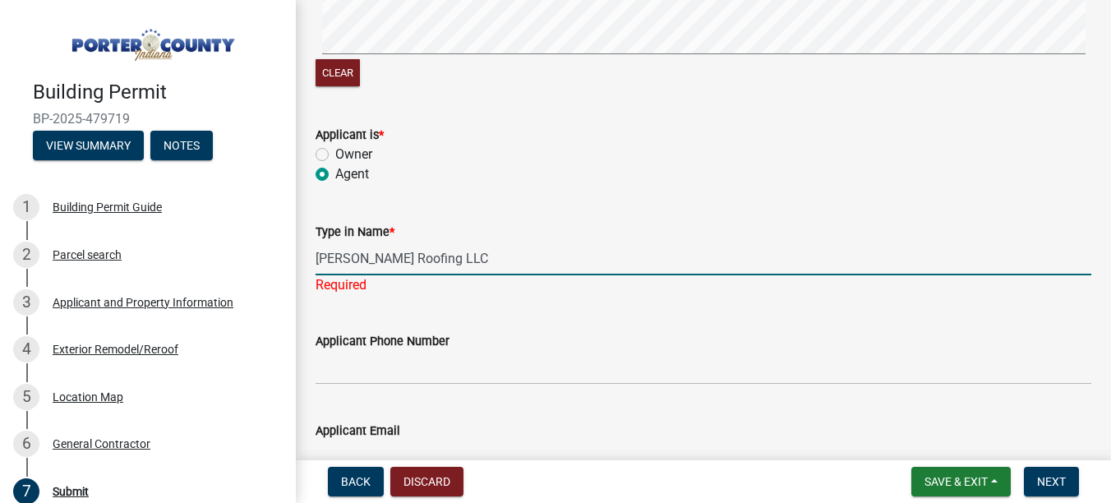
type input "2193636714"
type input "[EMAIL_ADDRESS][DOMAIN_NAME]"
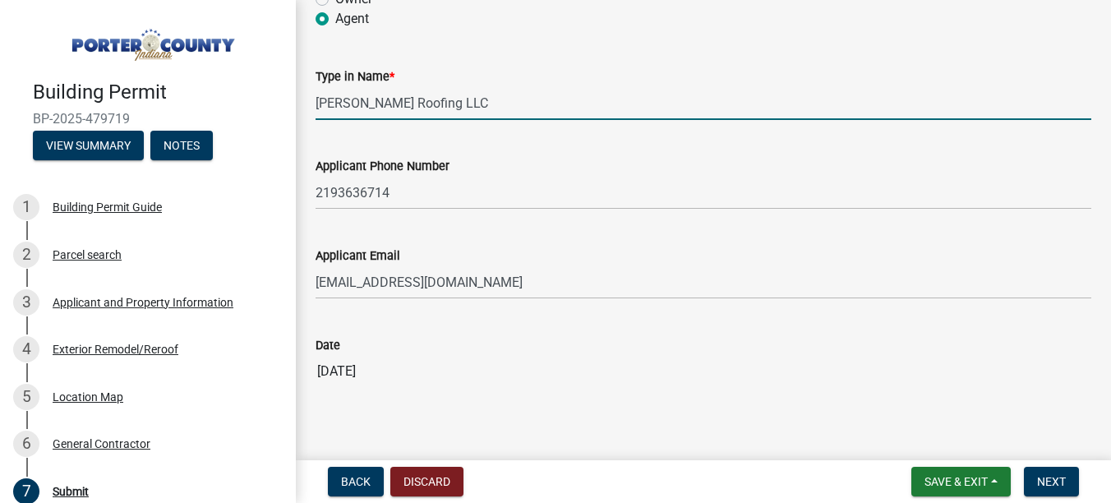
scroll to position [493, 0]
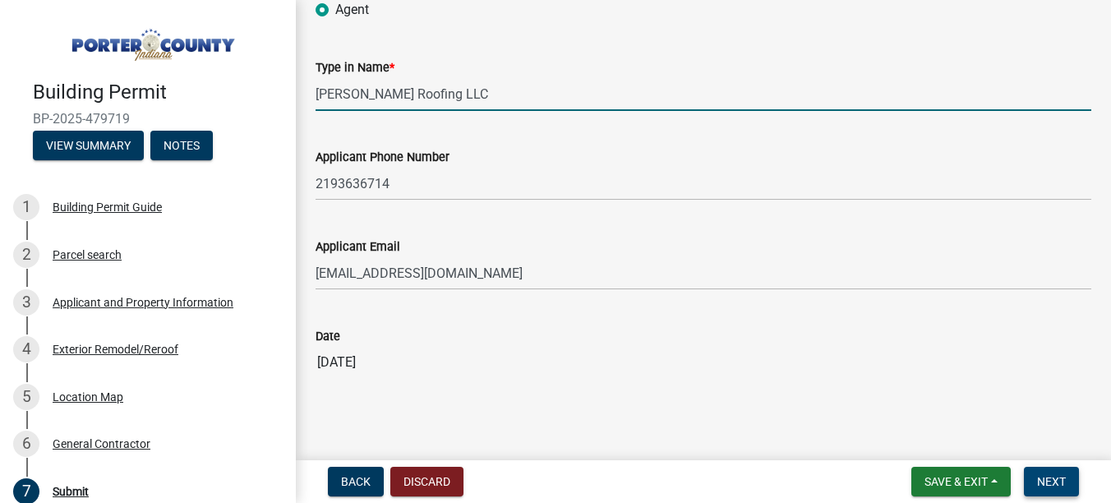
click at [1034, 486] on button "Next" at bounding box center [1051, 482] width 55 height 30
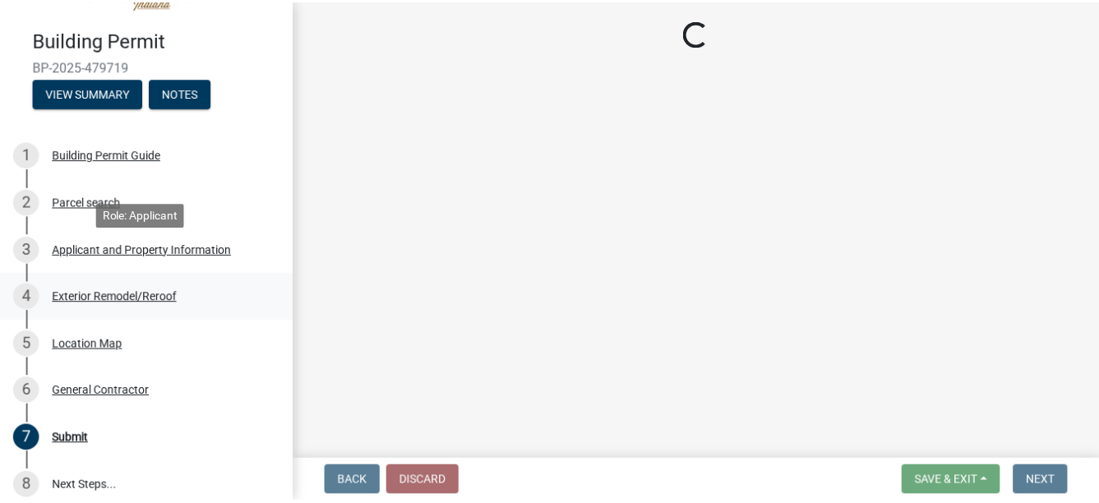
scroll to position [164, 0]
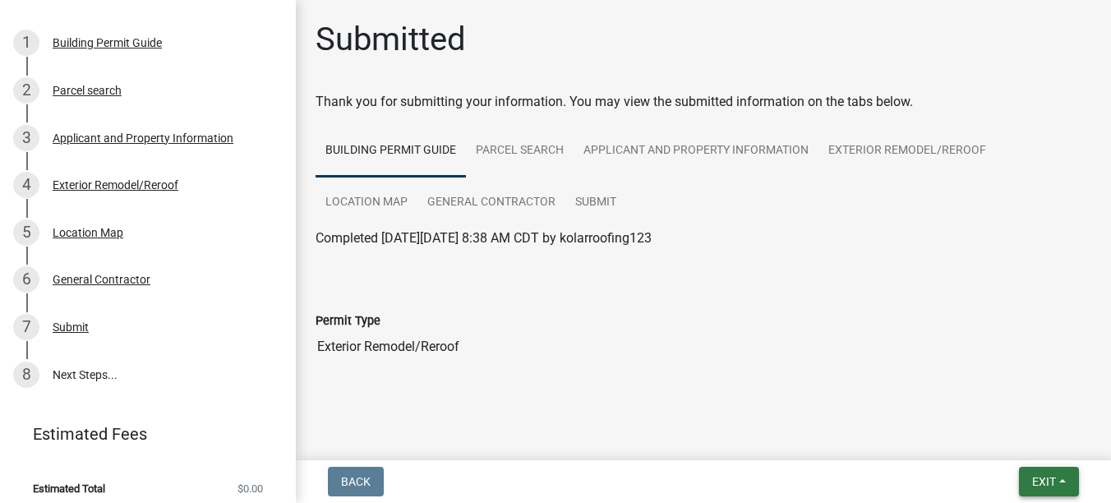
click at [1053, 477] on span "Exit" at bounding box center [1044, 481] width 24 height 13
click at [1025, 443] on button "Save & Exit" at bounding box center [1012, 438] width 131 height 39
